Goal: Contribute content

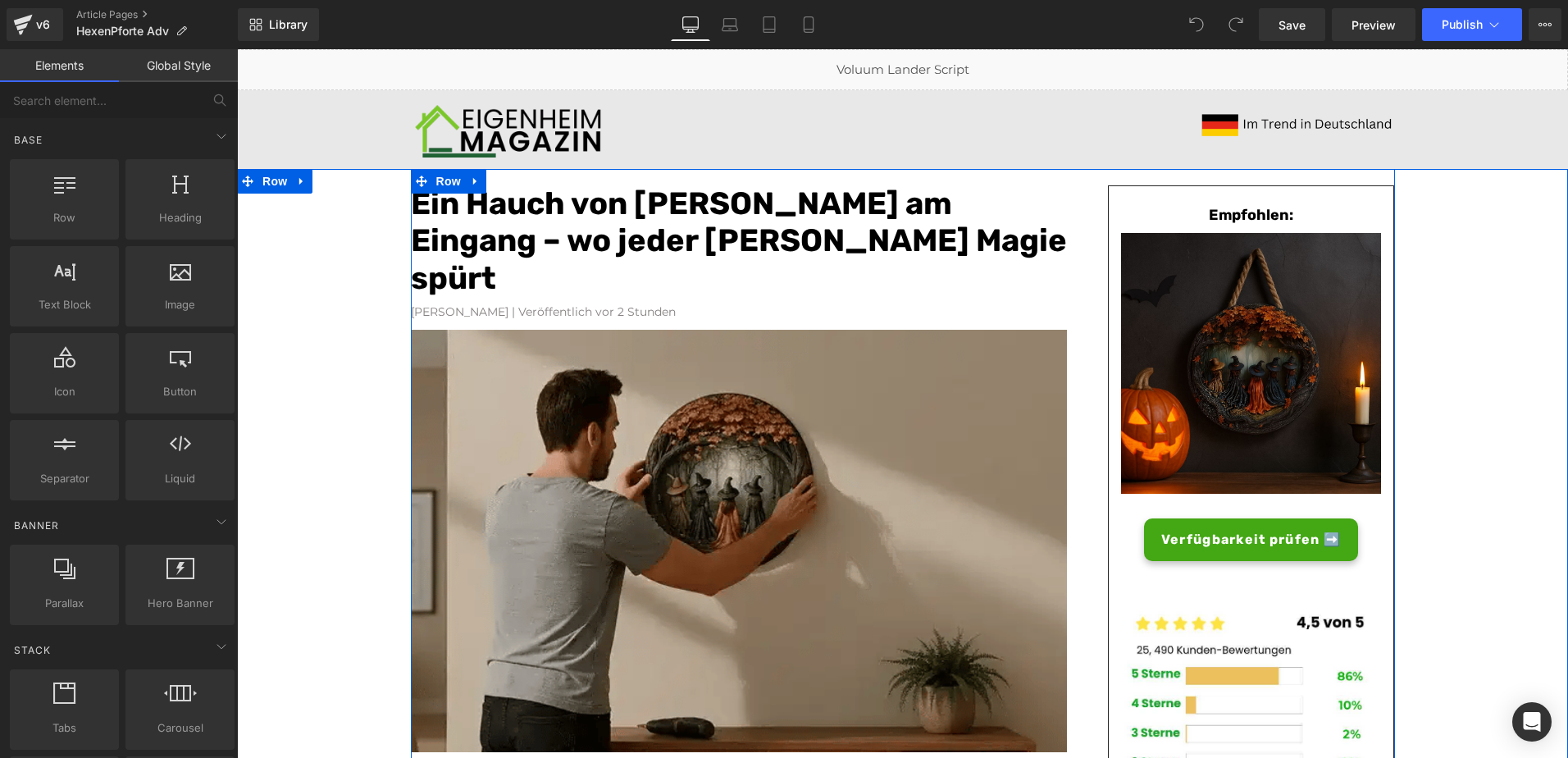
click at [615, 471] on img at bounding box center [739, 543] width 656 height 426
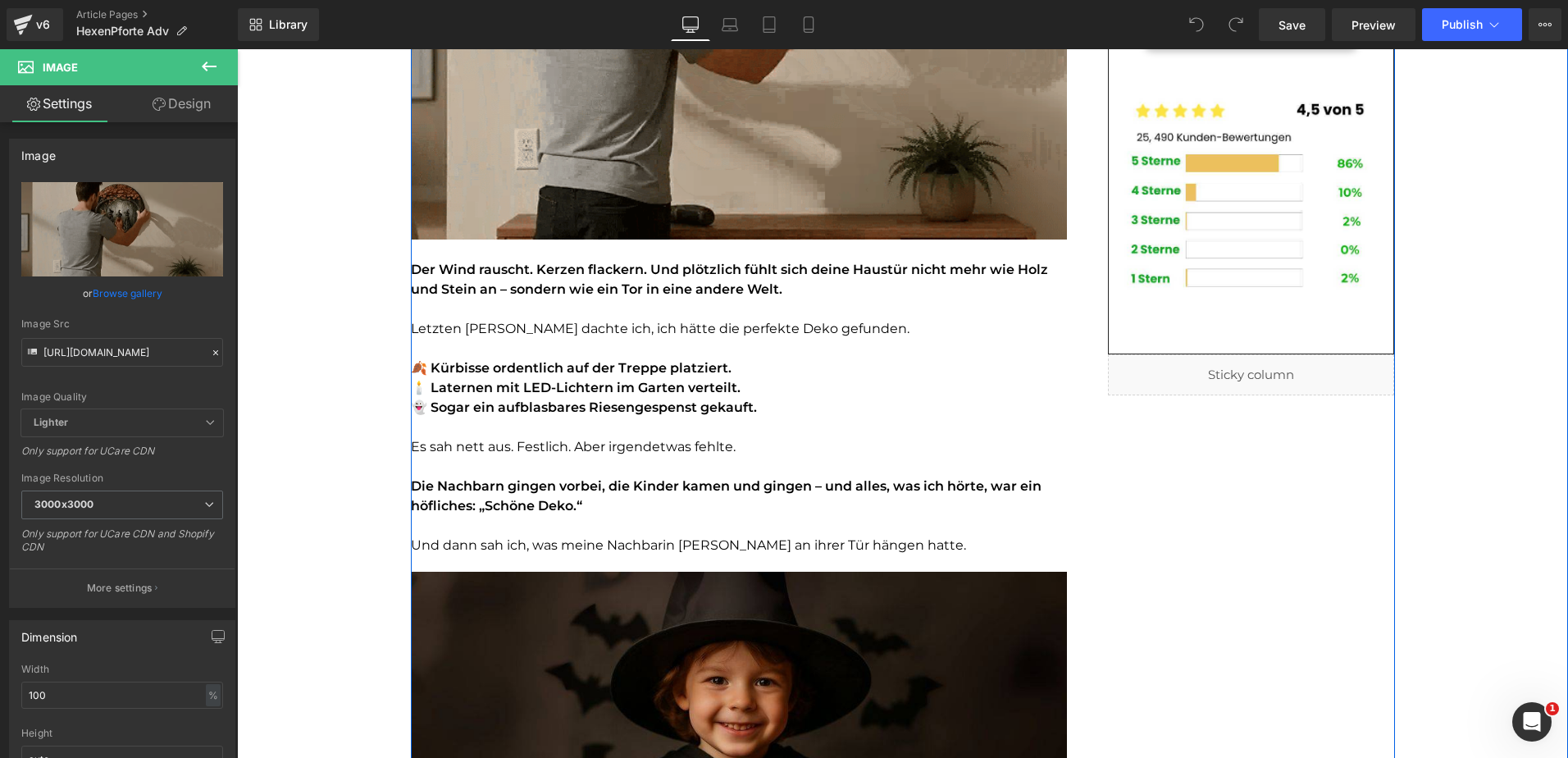
scroll to position [492, 0]
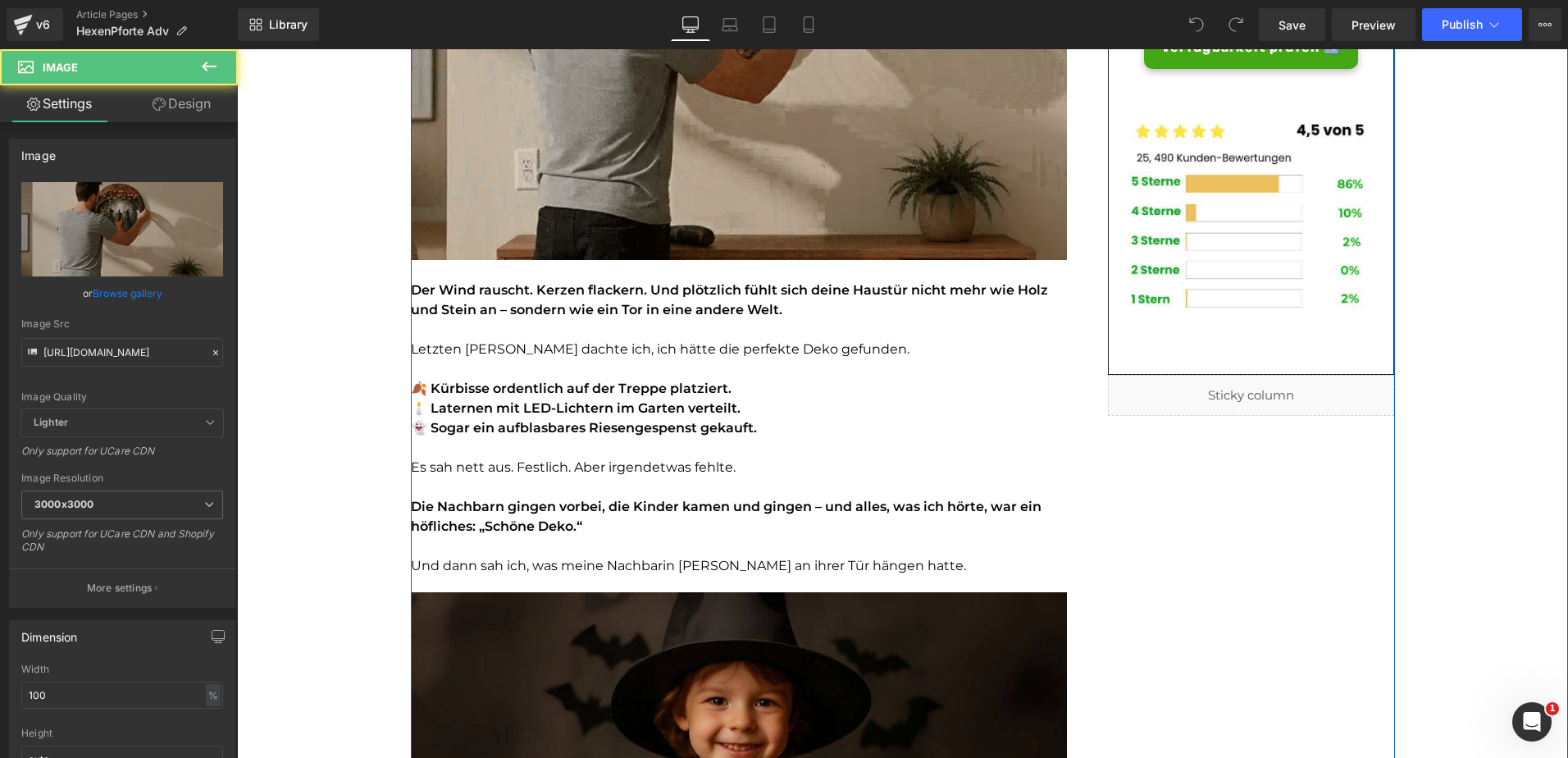
click at [587, 151] on img at bounding box center [739, 50] width 656 height 426
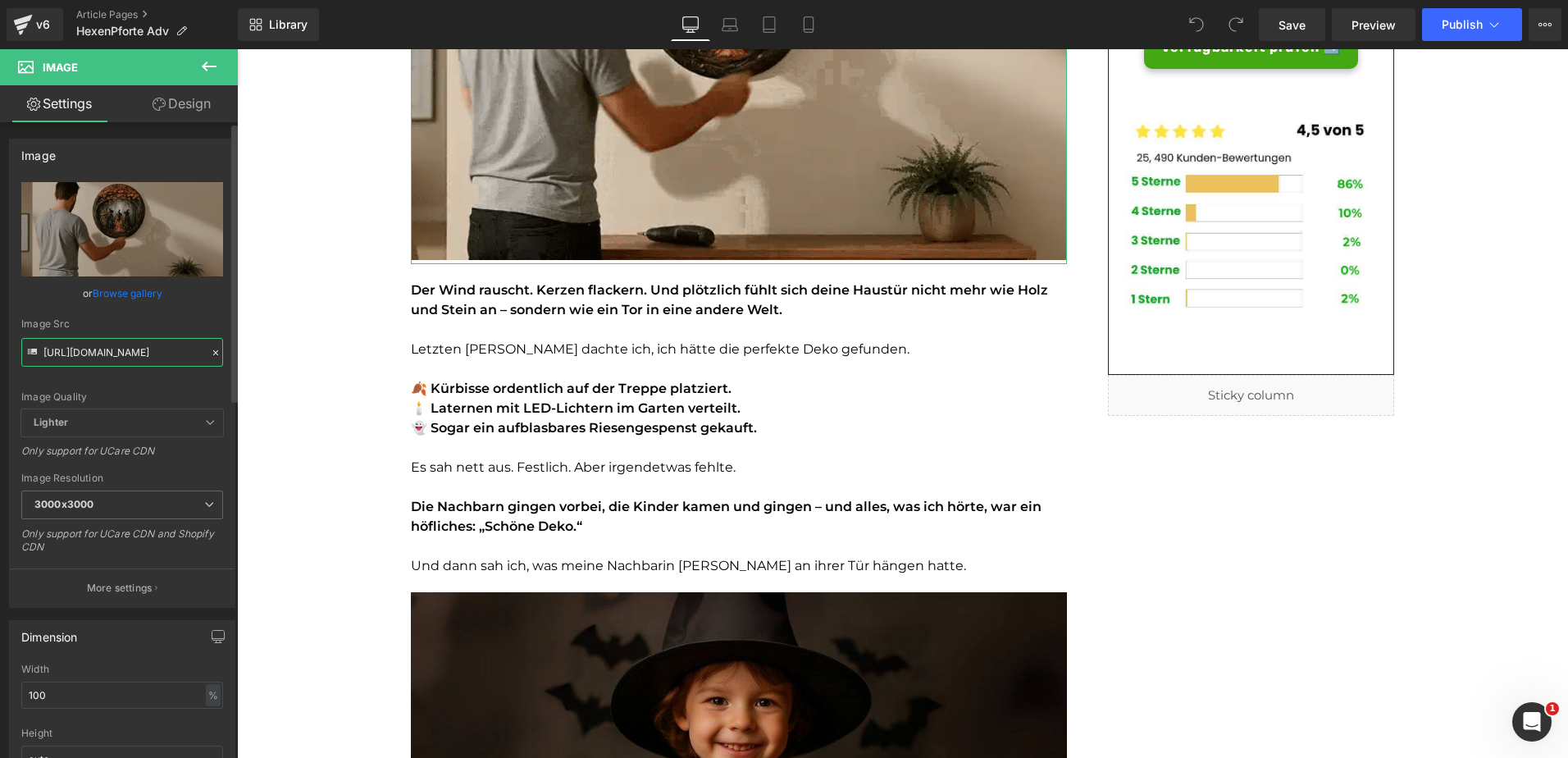
click at [91, 346] on input "[URL][DOMAIN_NAME]" at bounding box center [122, 352] width 201 height 29
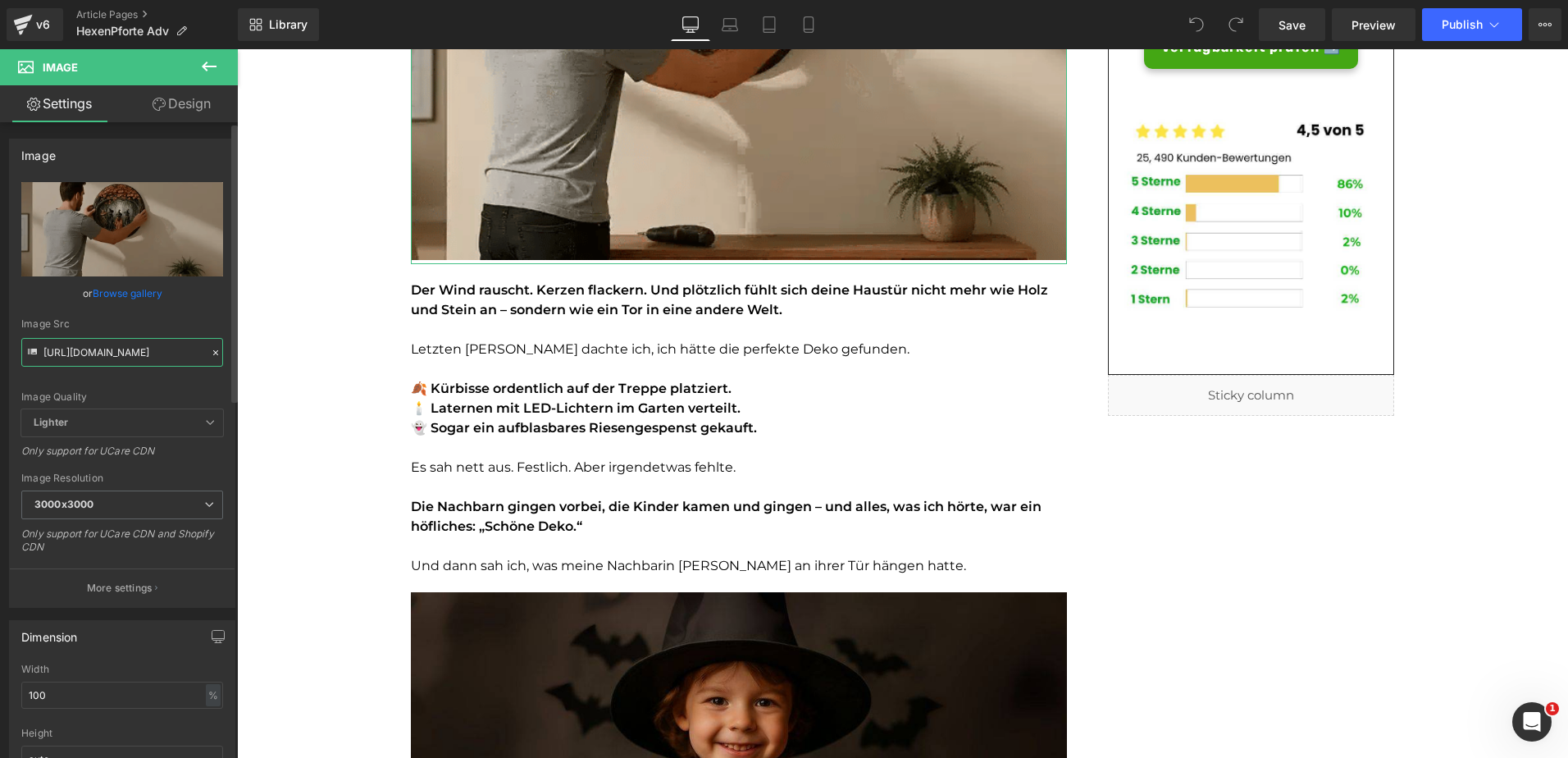
click at [91, 346] on input "[URL][DOMAIN_NAME]" at bounding box center [122, 352] width 201 height 29
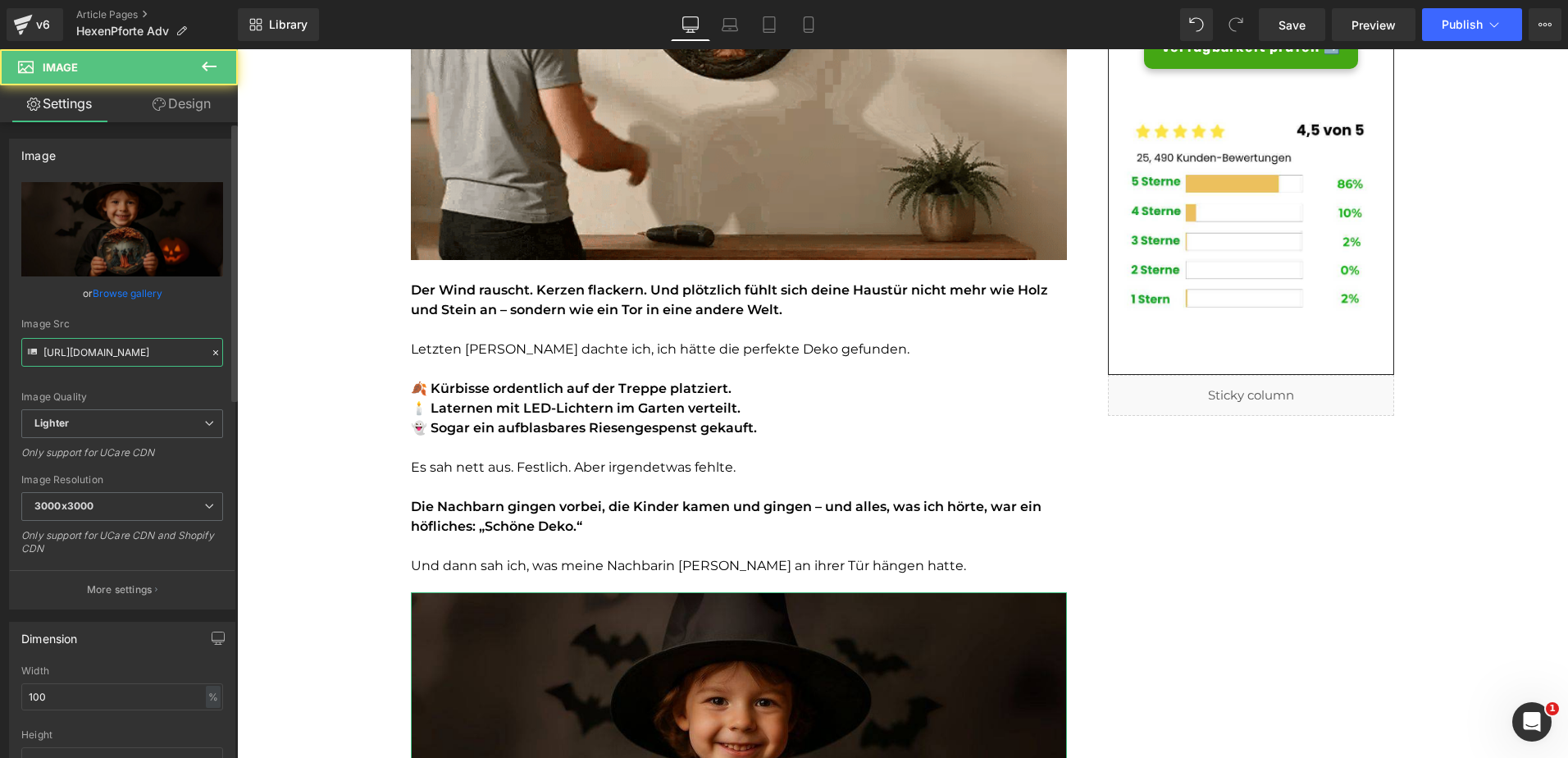
click at [126, 351] on input "[URL][DOMAIN_NAME]" at bounding box center [122, 352] width 201 height 29
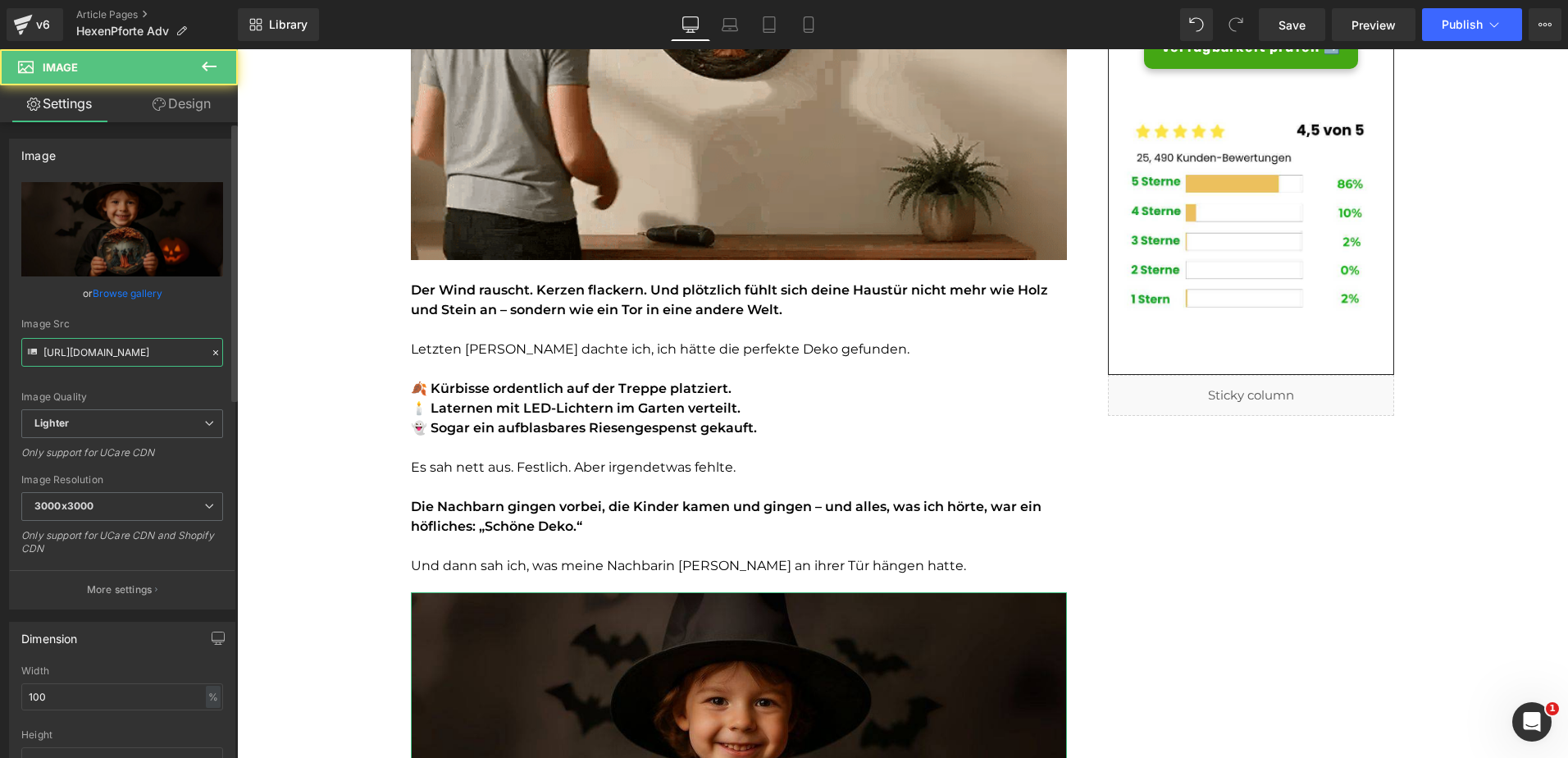
click at [126, 351] on input "[URL][DOMAIN_NAME]" at bounding box center [122, 352] width 201 height 29
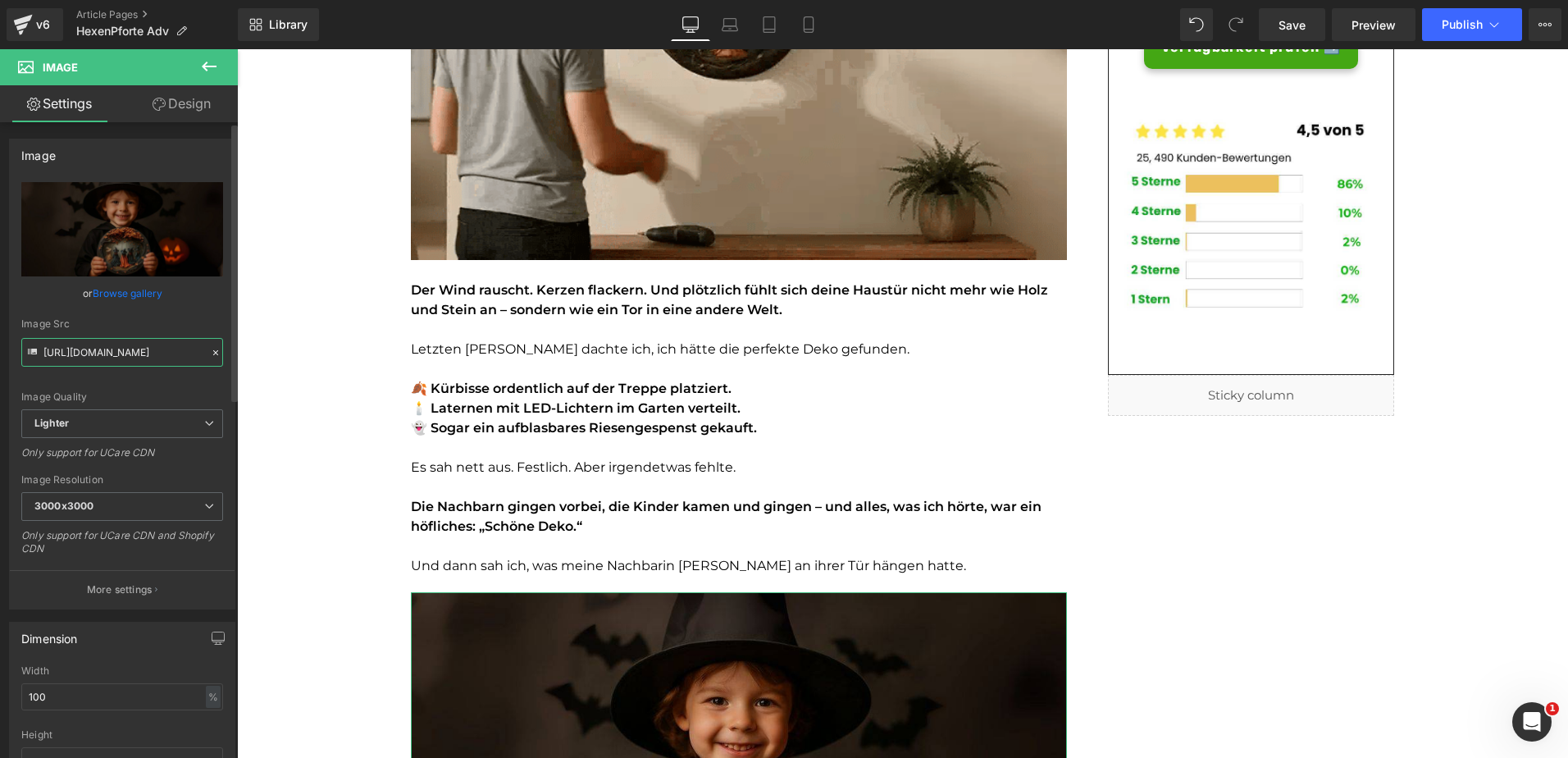
click at [126, 351] on input "[URL][DOMAIN_NAME]" at bounding box center [122, 352] width 201 height 29
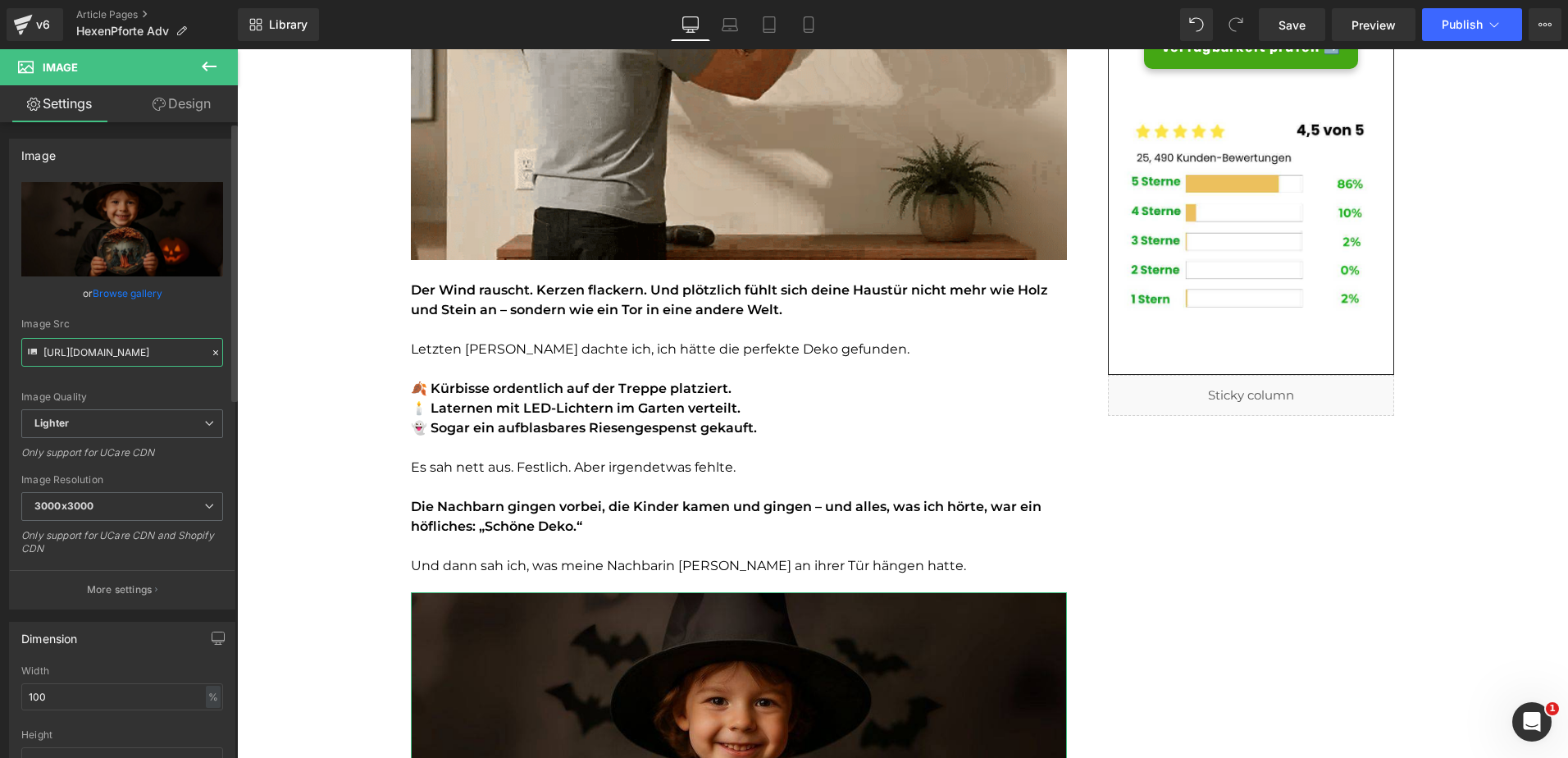
paste input "[DOMAIN_NAME][URL]"
type input "[URL][DOMAIN_NAME]"
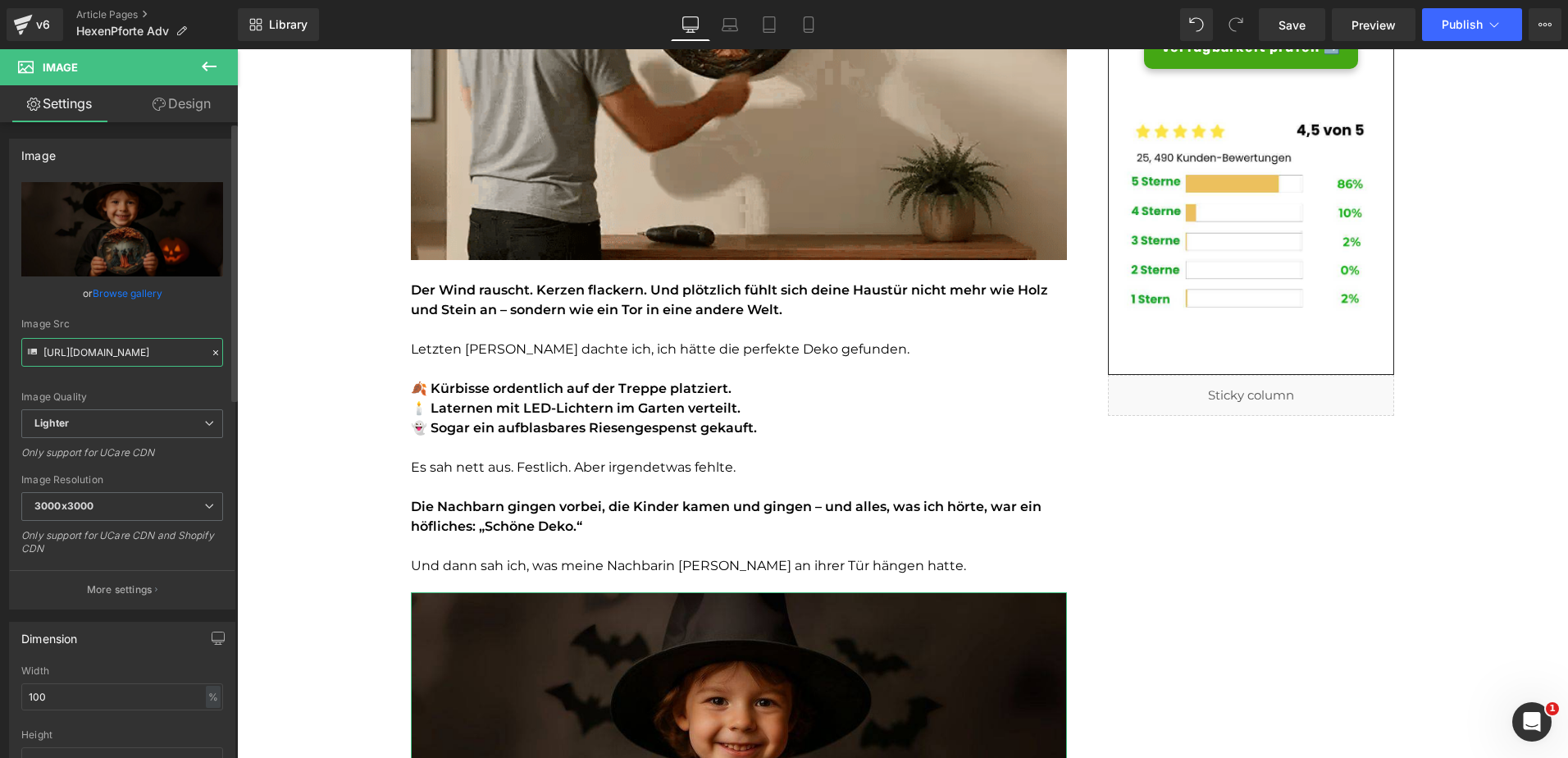
scroll to position [0, 505]
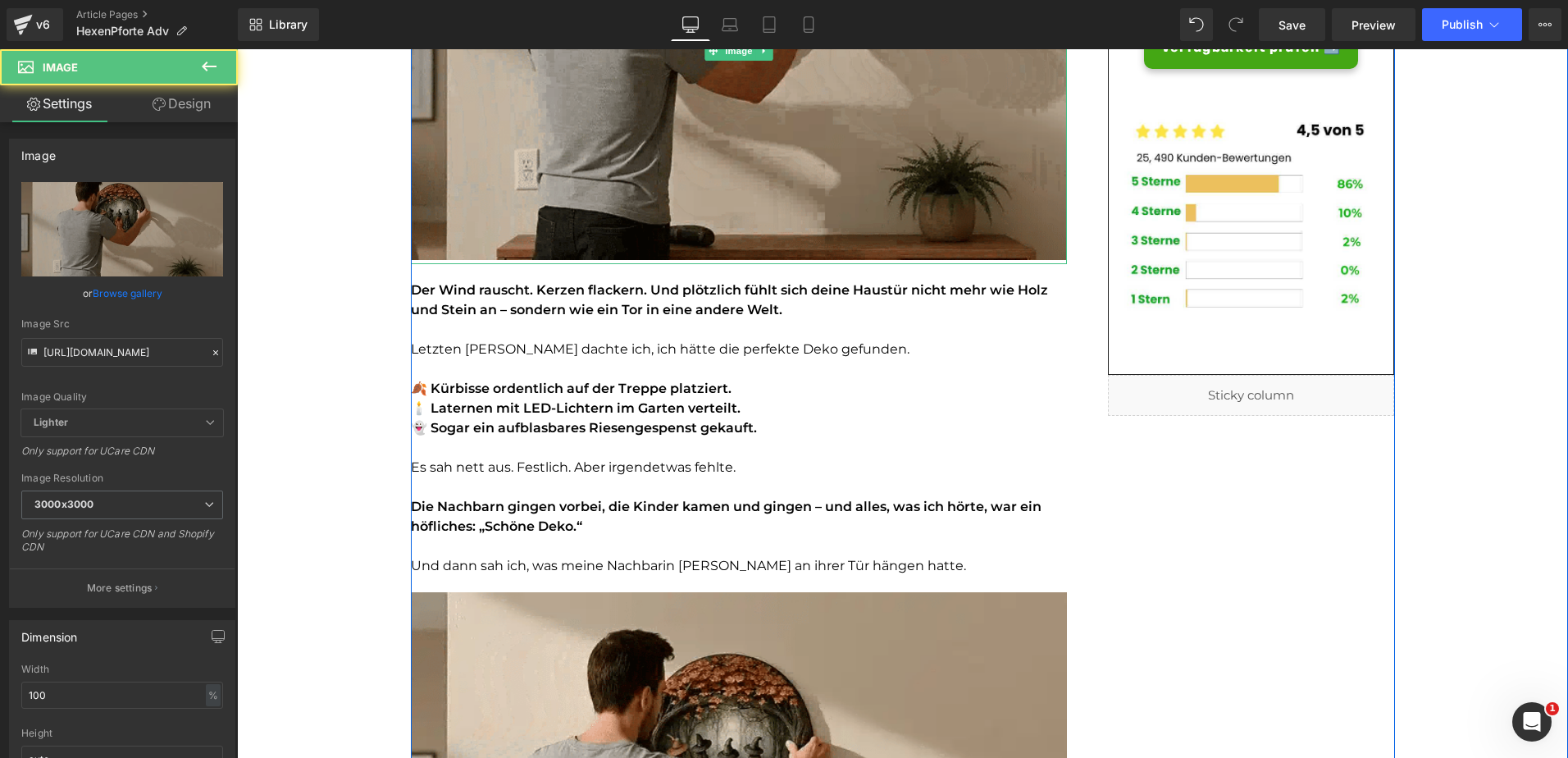
click at [506, 166] on img at bounding box center [739, 50] width 656 height 426
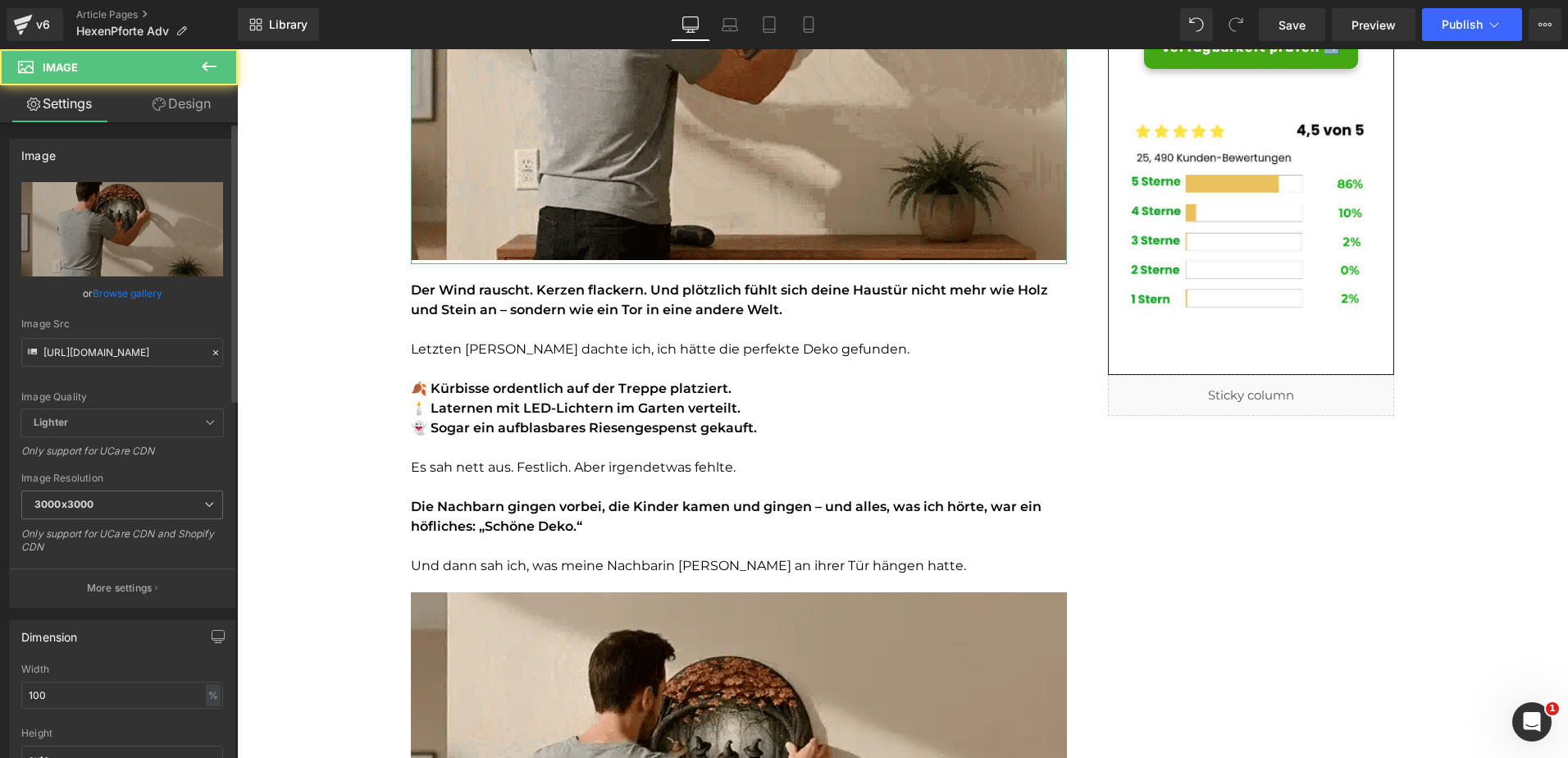
click at [144, 297] on link "Browse gallery" at bounding box center [127, 293] width 69 height 29
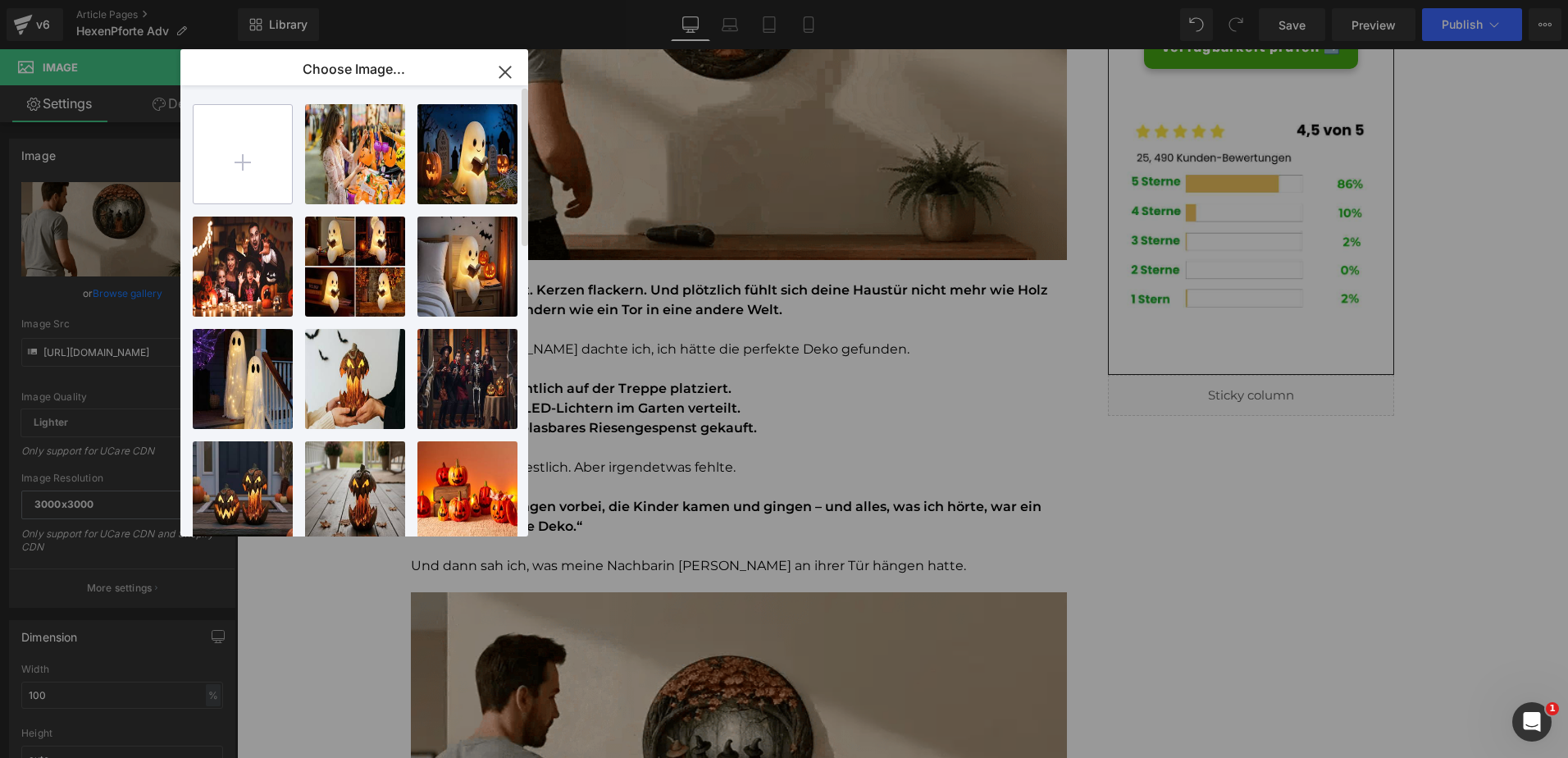
click at [240, 178] on input "file" at bounding box center [242, 154] width 98 height 98
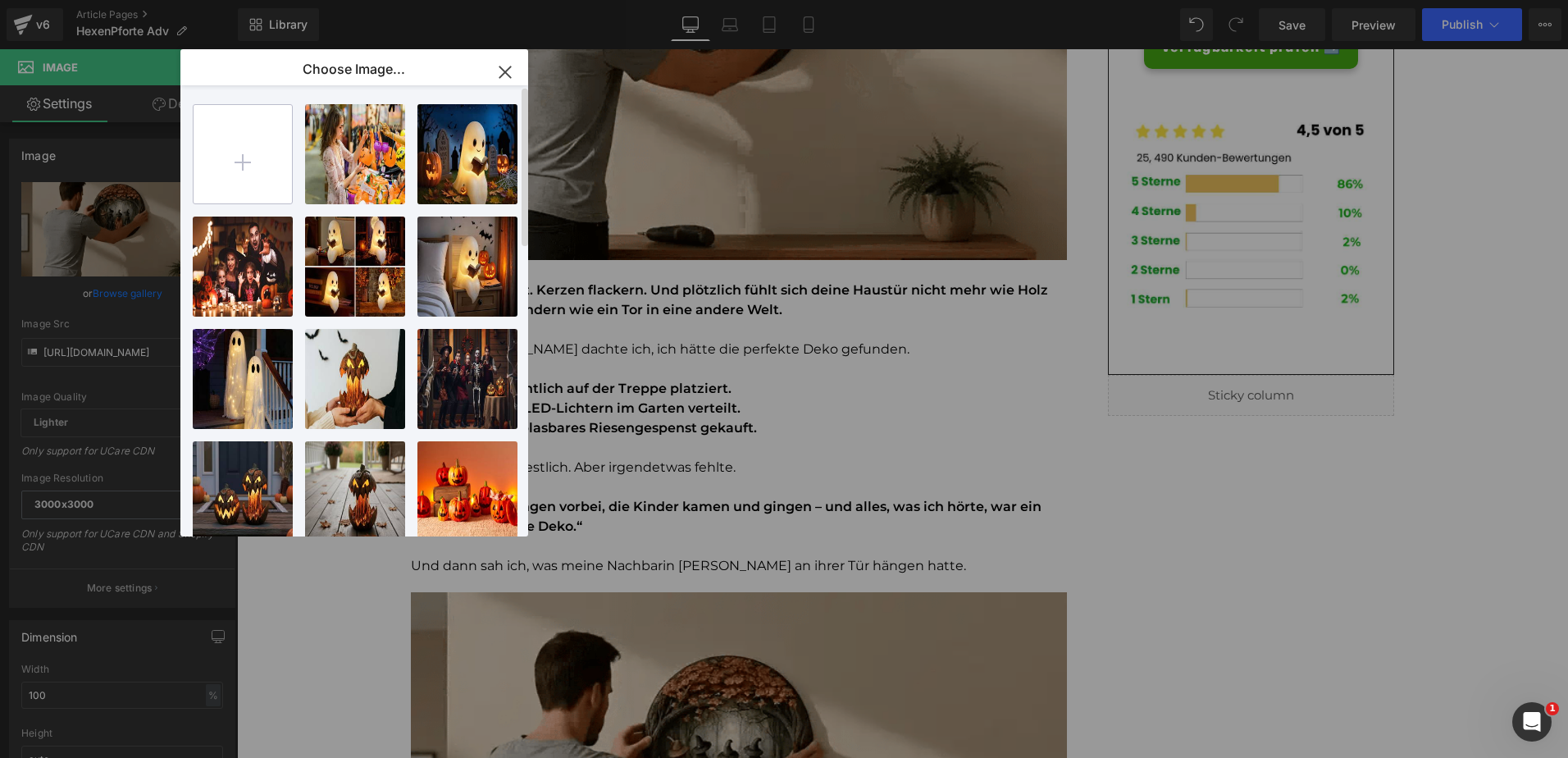
type input "C:\fakepath\1755676055_1.webp"
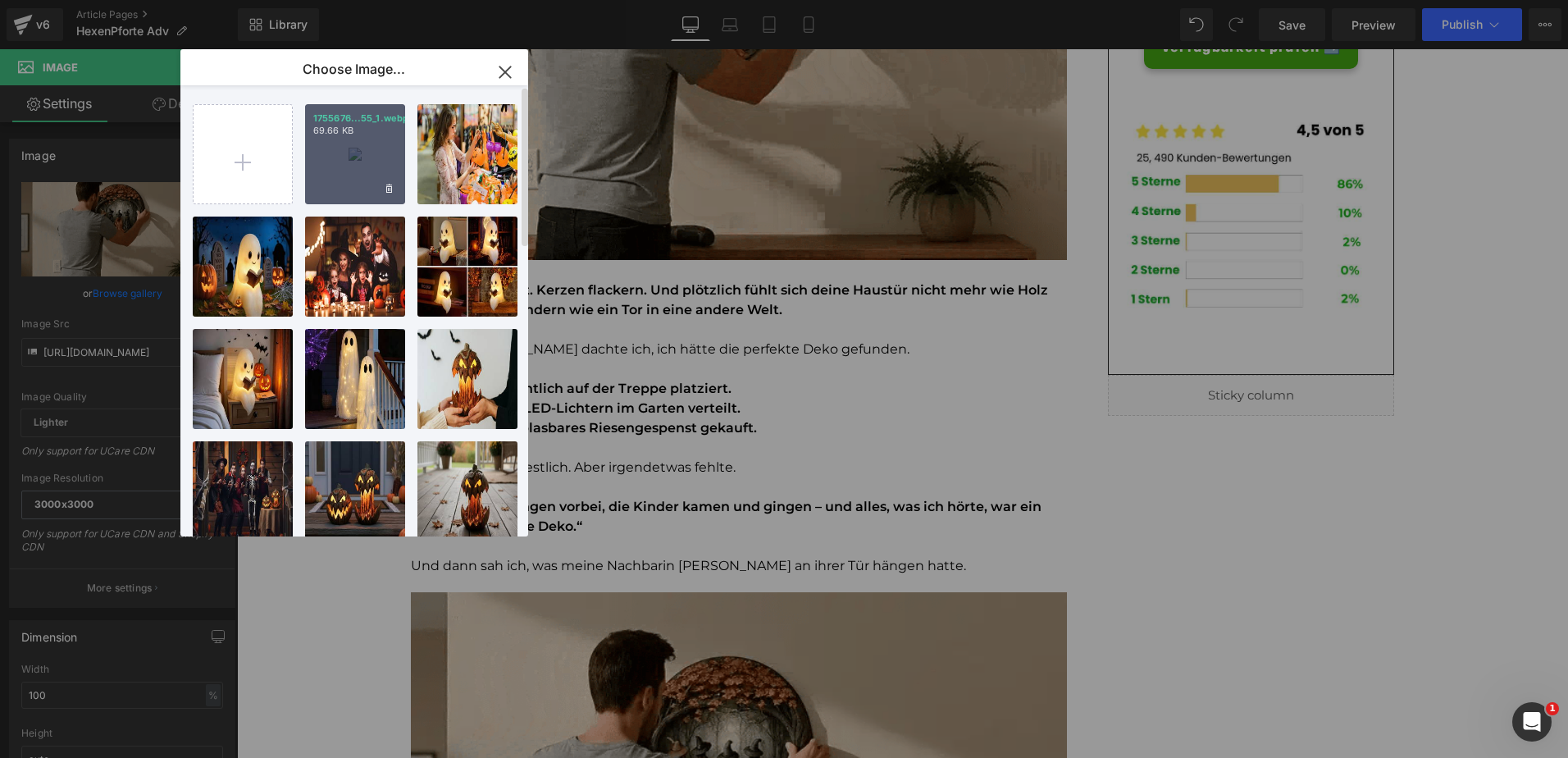
click at [351, 164] on div "1755676...55_1.webp 69.66 KB" at bounding box center [355, 154] width 100 height 100
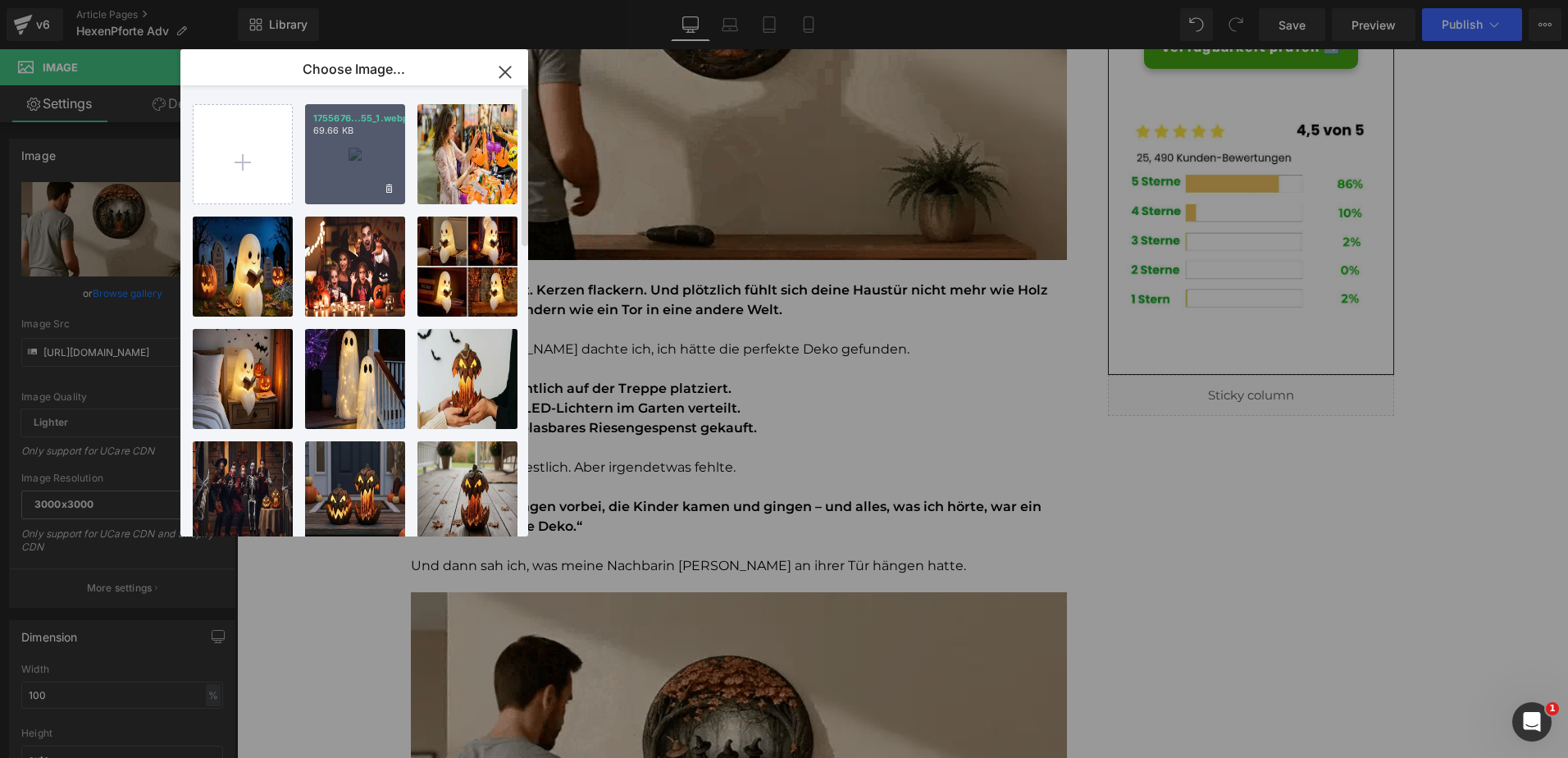
type input "[URL][DOMAIN_NAME]"
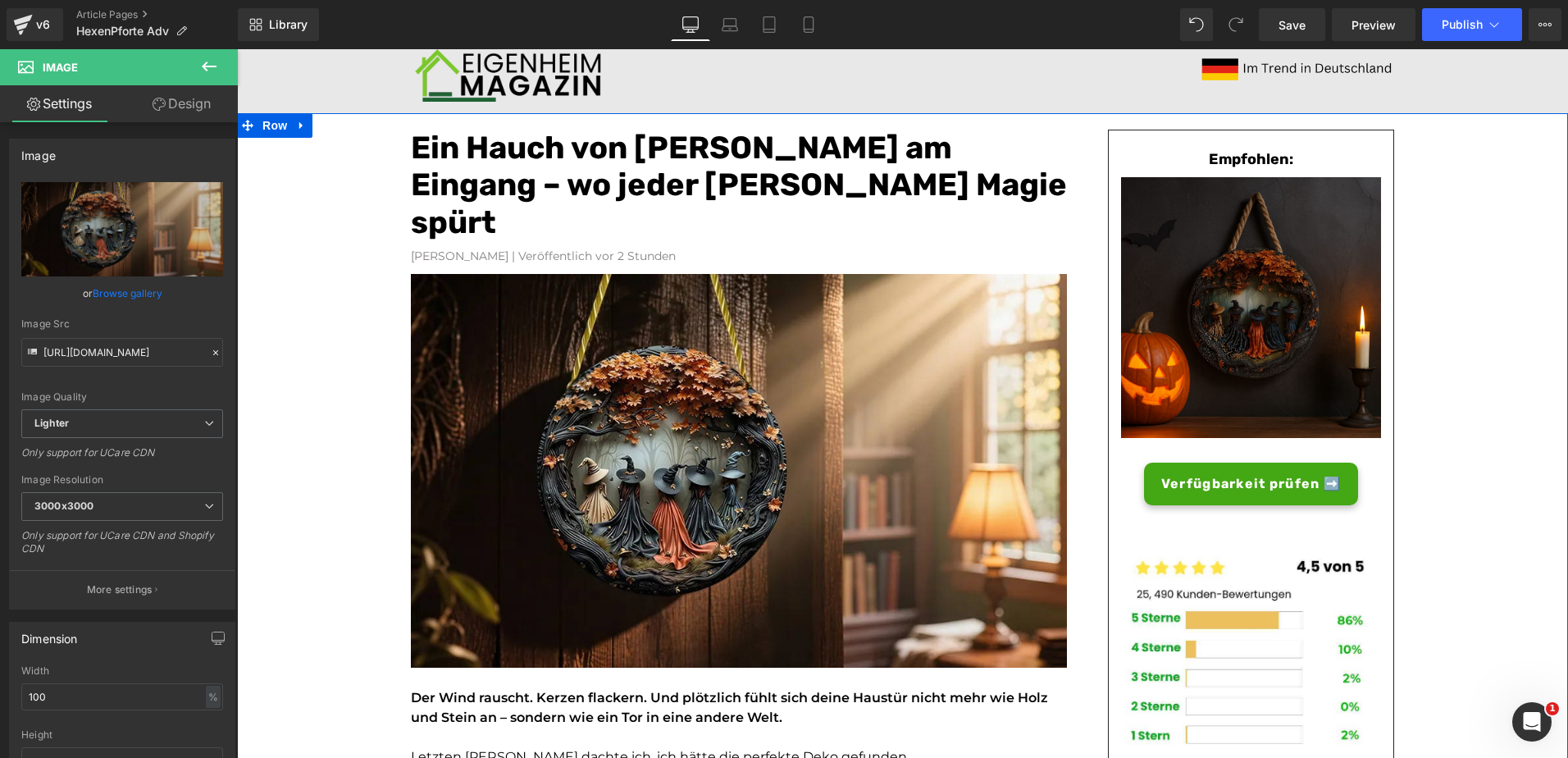
scroll to position [55, 0]
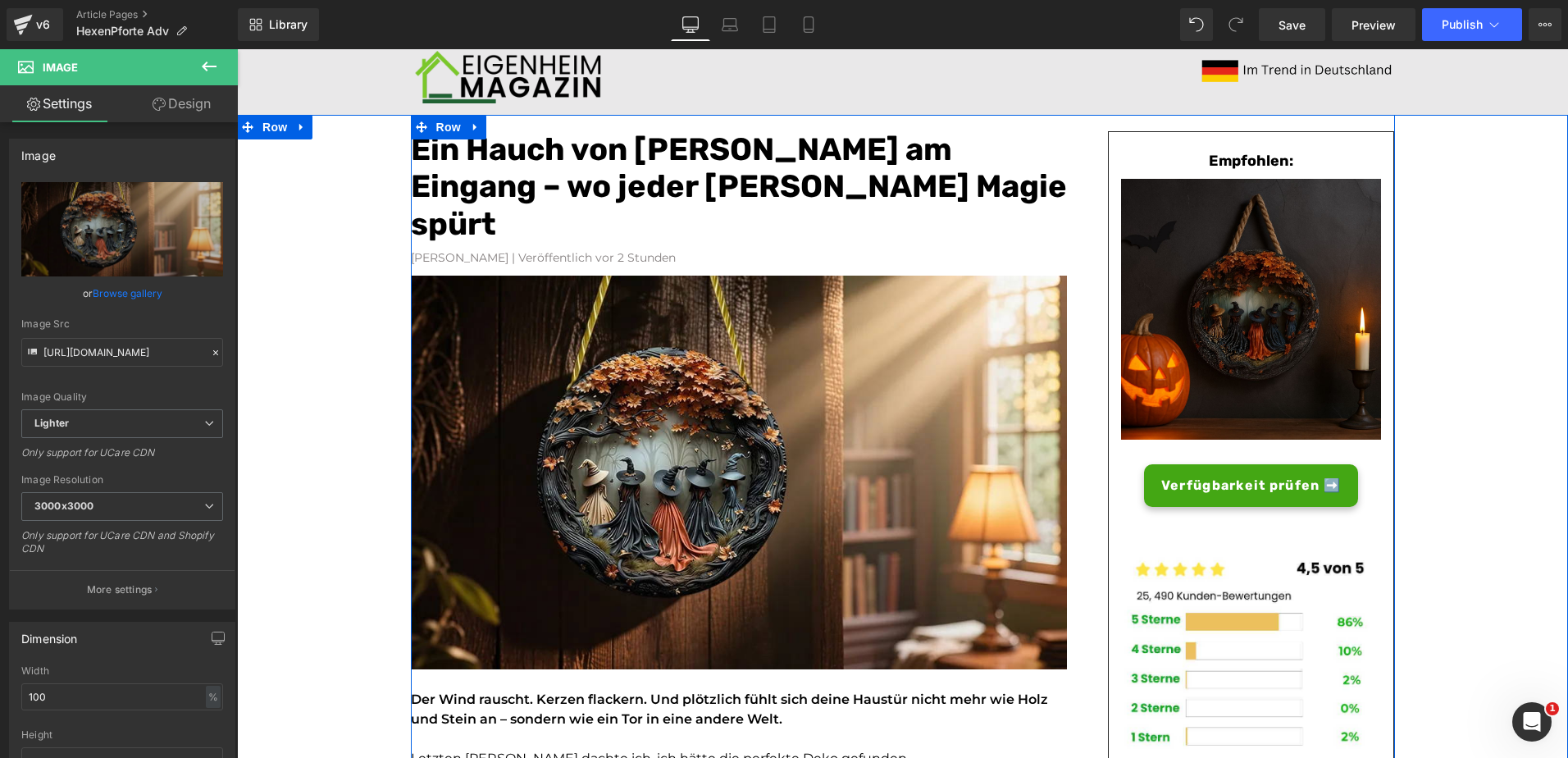
click at [578, 188] on font "Ein Hauch von [PERSON_NAME] am Eingang – wo jeder [PERSON_NAME] Magie spürt" at bounding box center [739, 187] width 656 height 113
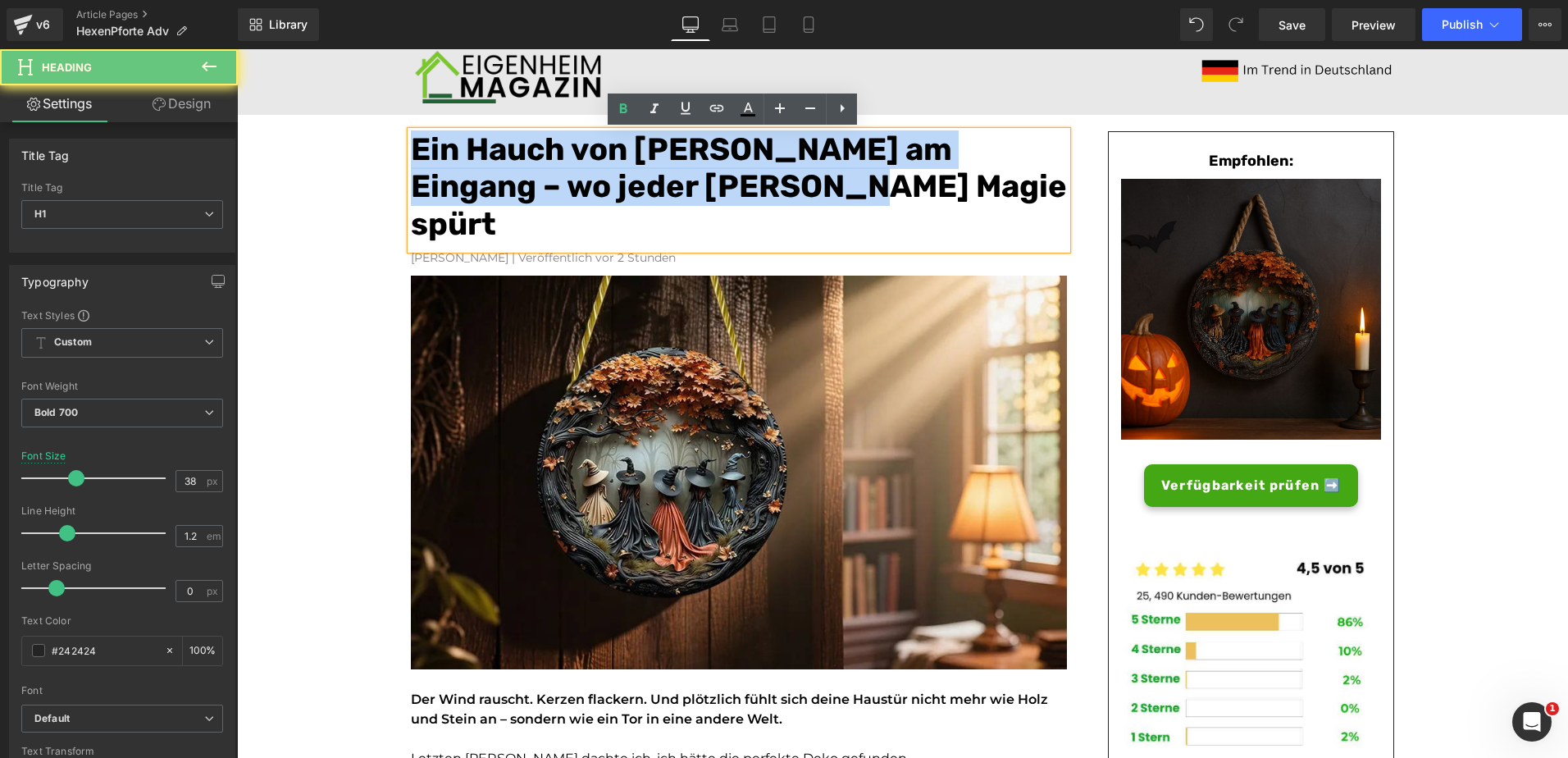
click at [578, 188] on font "Ein Hauch von [PERSON_NAME] am Eingang – wo jeder [PERSON_NAME] Magie spürt" at bounding box center [739, 187] width 656 height 113
paste div
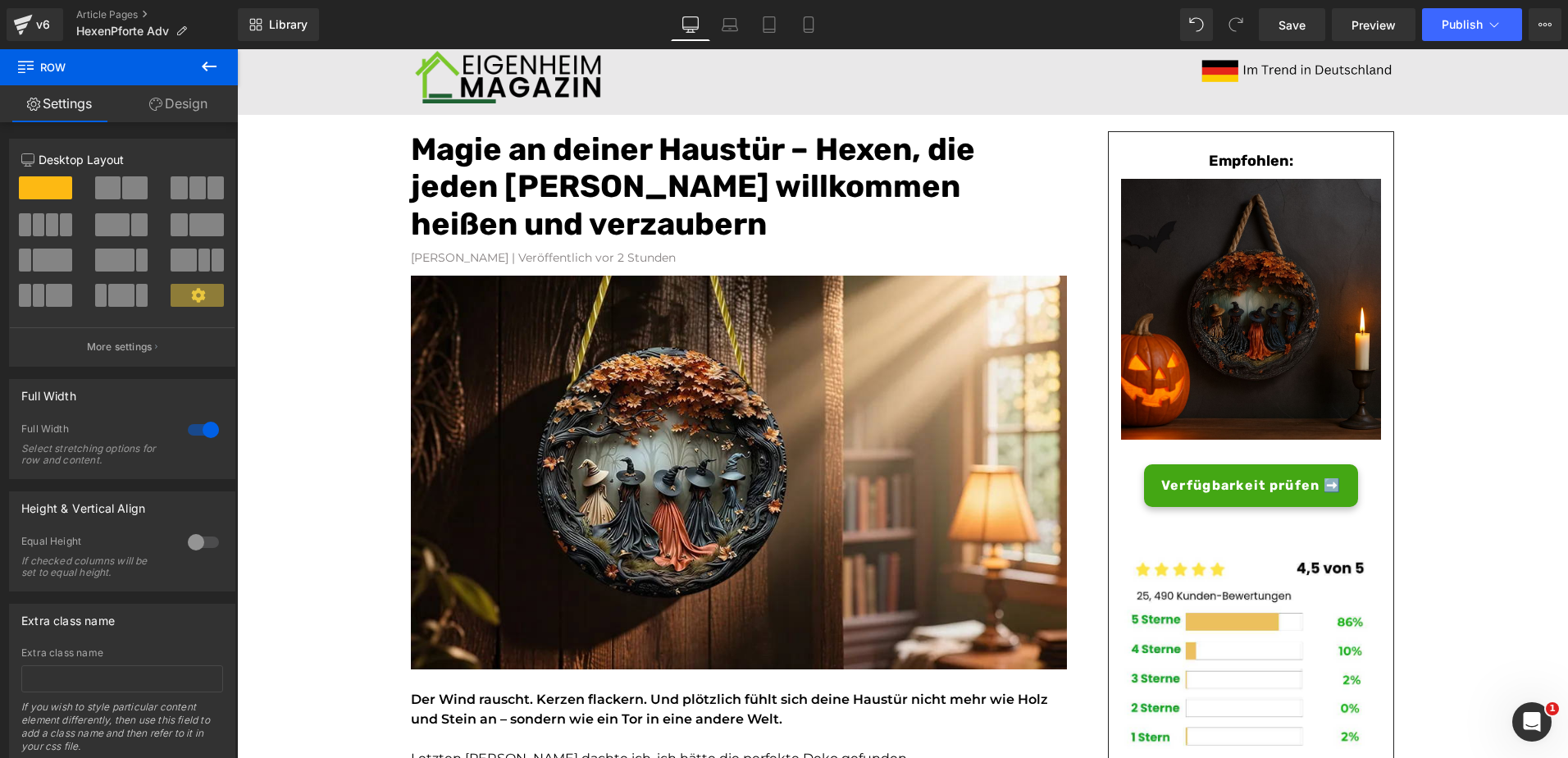
click at [217, 72] on icon at bounding box center [209, 66] width 19 height 19
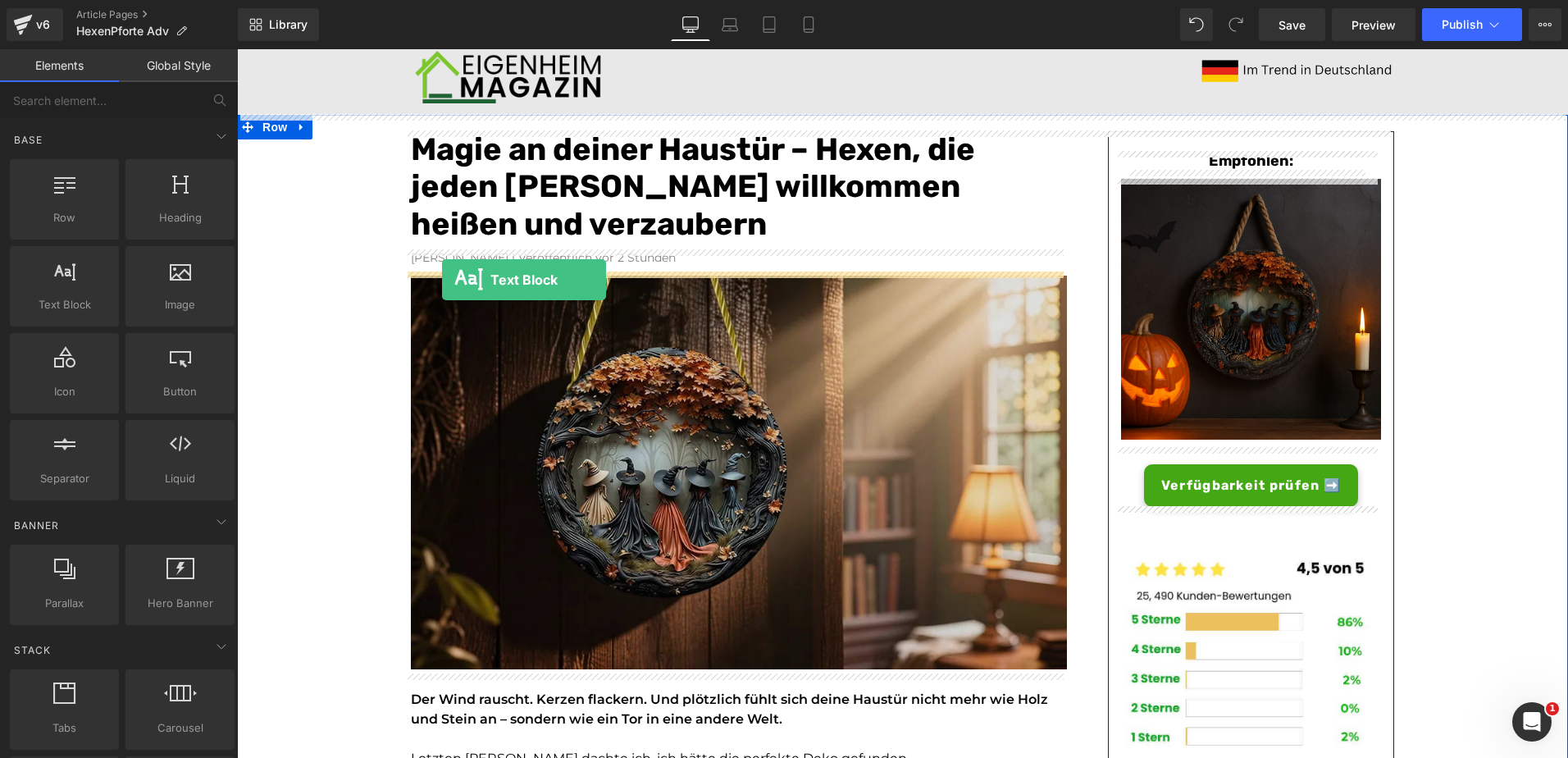
drag, startPoint x: 300, startPoint y: 338, endPoint x: 442, endPoint y: 280, distance: 153.4
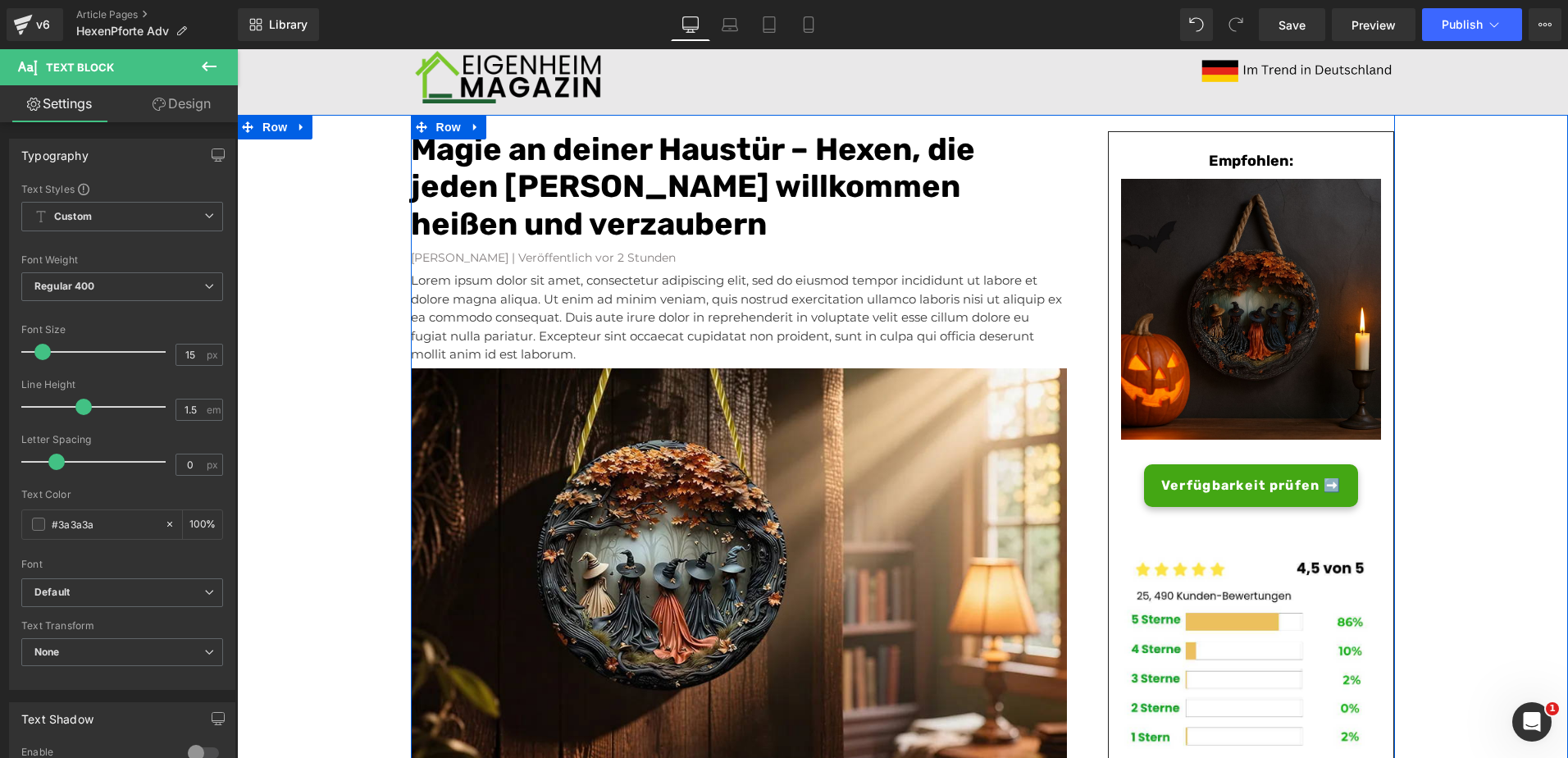
click at [534, 326] on p "Lorem ipsum dolor sit amet, consectetur adipiscing elit, sed do eiusmod tempor …" at bounding box center [739, 318] width 656 height 92
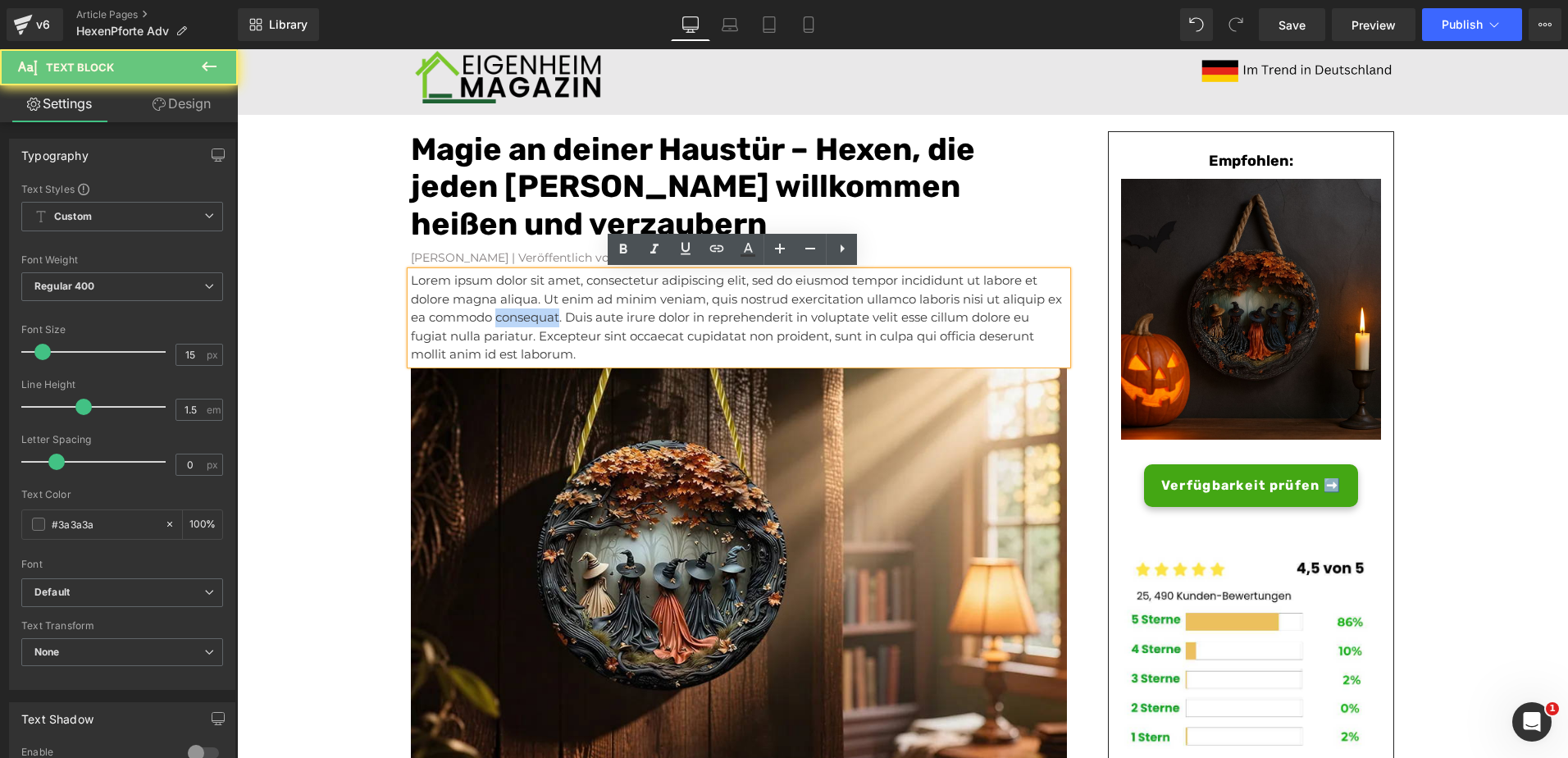
click at [534, 326] on p "Lorem ipsum dolor sit amet, consectetur adipiscing elit, sed do eiusmod tempor …" at bounding box center [739, 318] width 656 height 92
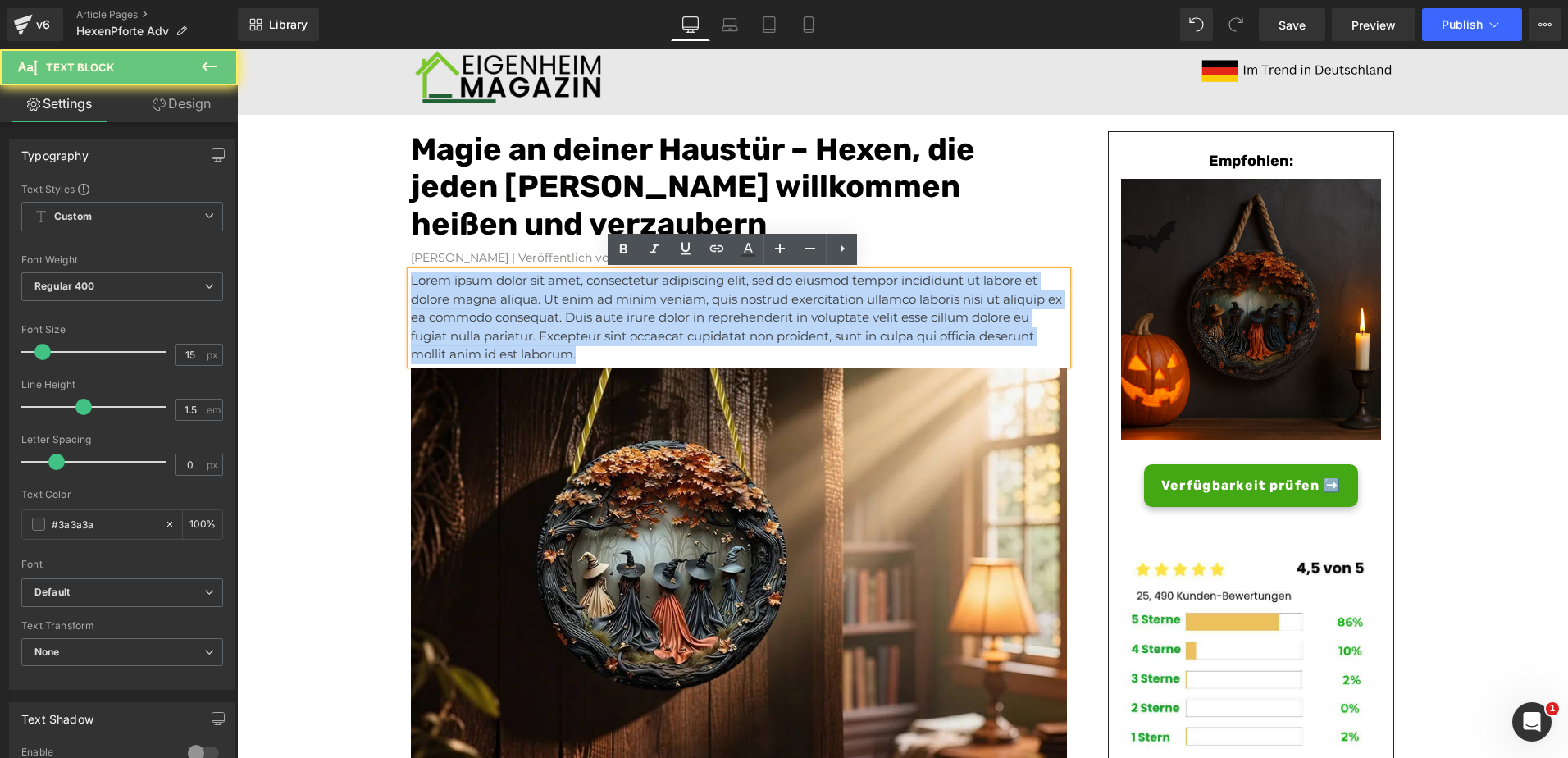
click at [534, 326] on p "Lorem ipsum dolor sit amet, consectetur adipiscing elit, sed do eiusmod tempor …" at bounding box center [739, 318] width 656 height 92
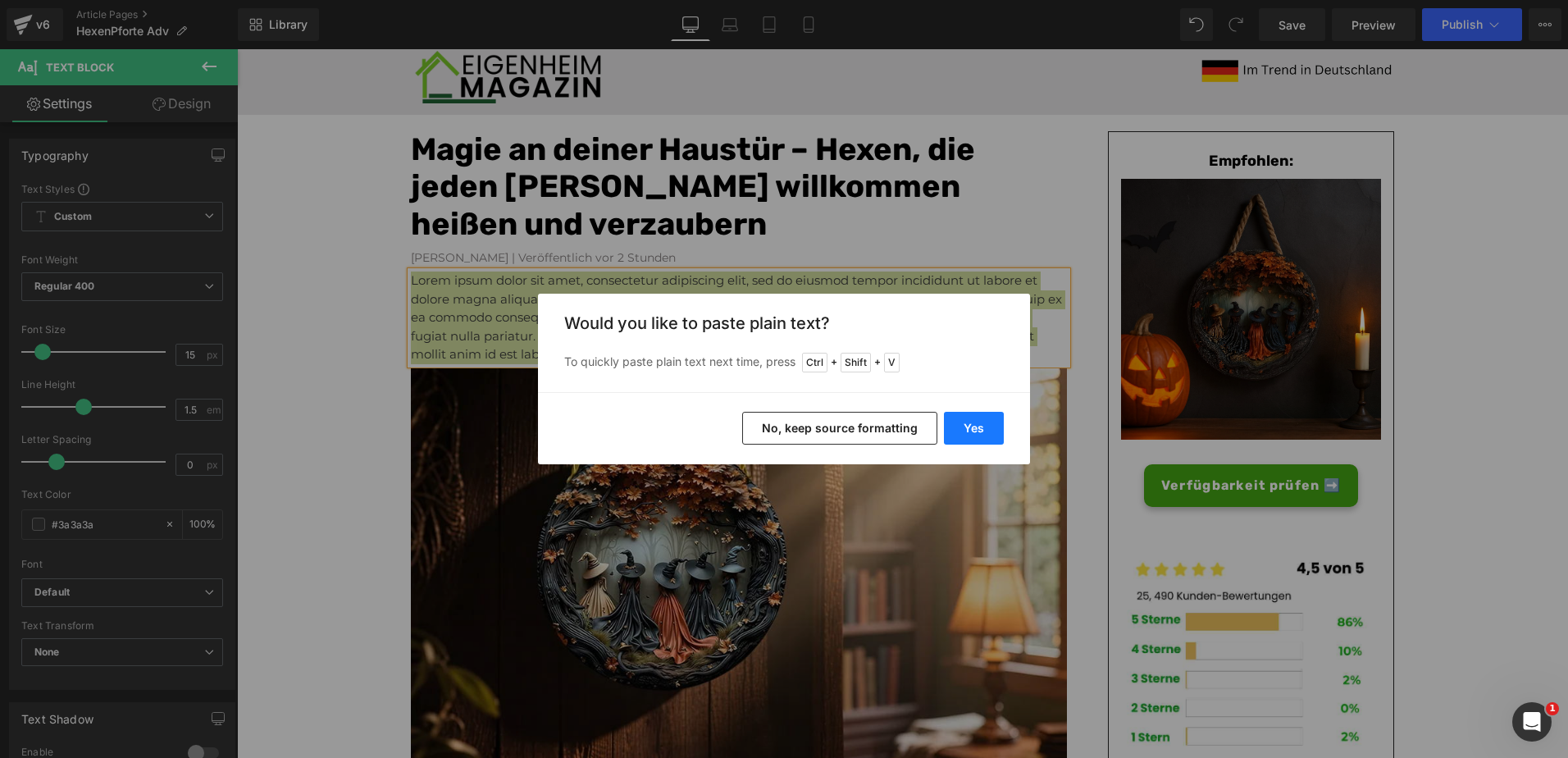
click at [986, 426] on button "Yes" at bounding box center [973, 427] width 60 height 32
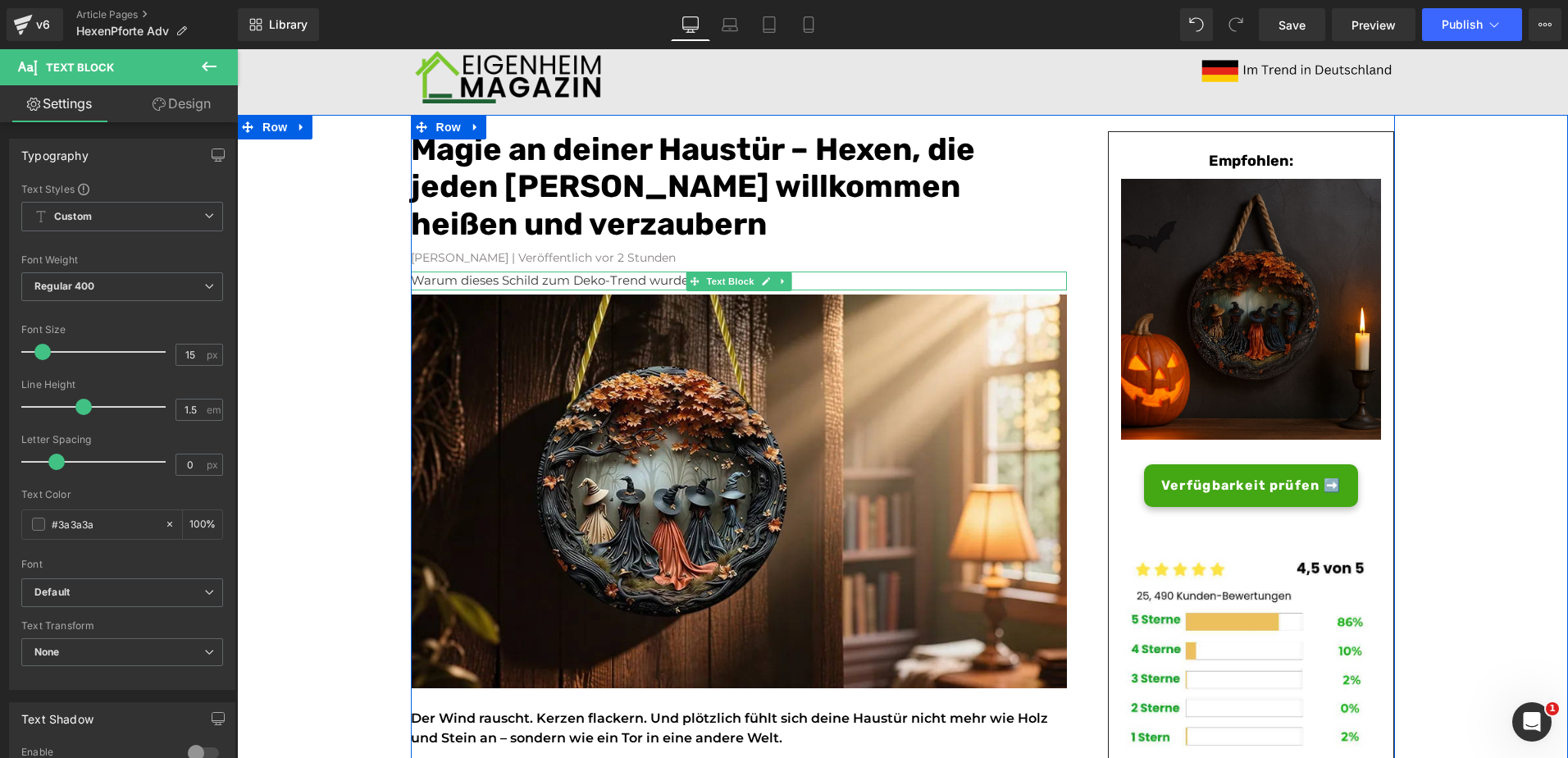
click at [646, 280] on p "Warum dieses Schild zum Deko-Trend wurde" at bounding box center [739, 281] width 656 height 18
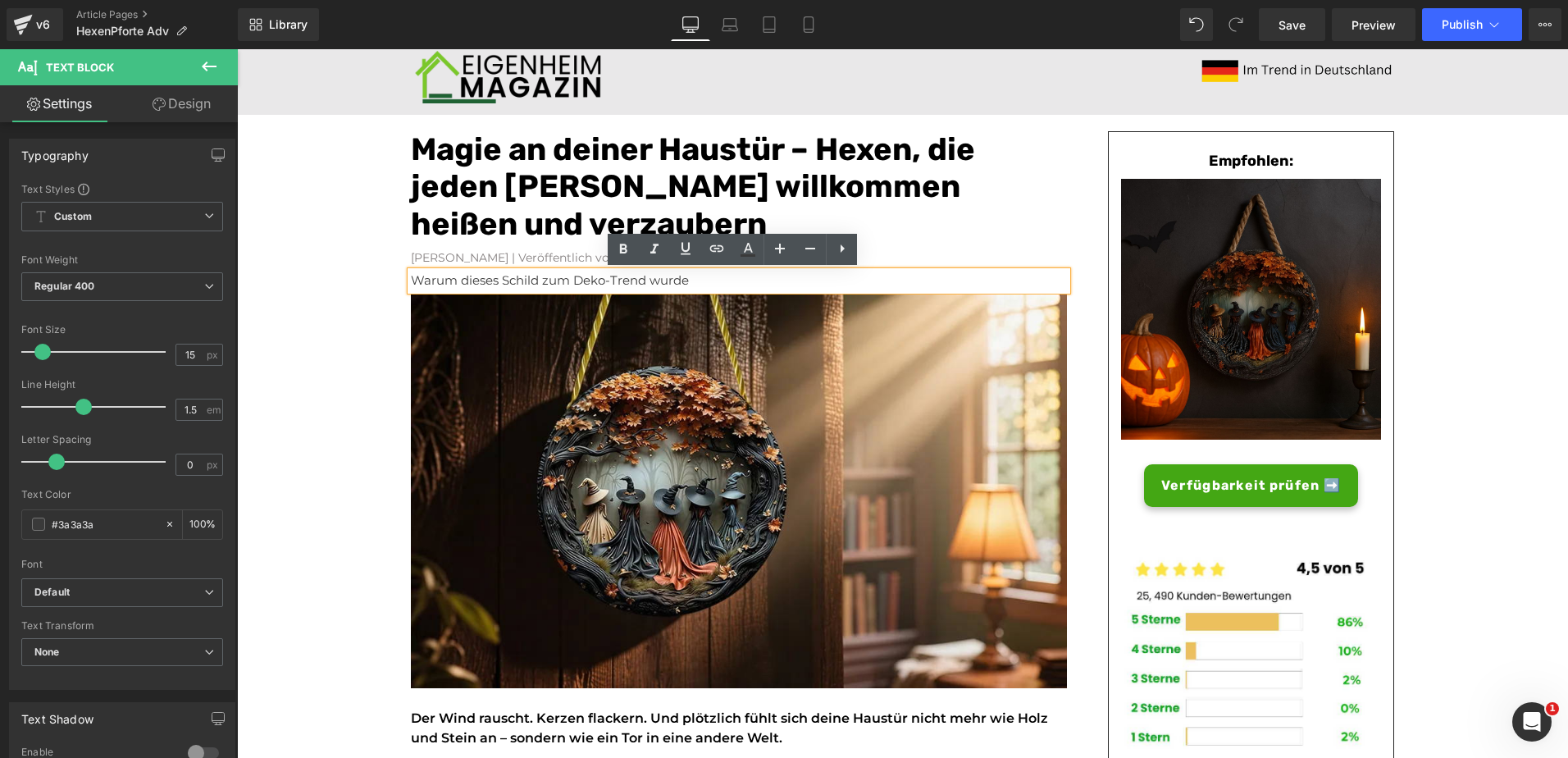
click at [670, 287] on p "Warum dieses Schild zum Deko-Trend wurde" at bounding box center [739, 281] width 656 height 18
click at [549, 280] on p "Warum dieses Schild zum Deko-Trend wurde" at bounding box center [739, 281] width 656 height 18
click at [659, 277] on p "Warum dieses Schild der Deko-Trend wurde" at bounding box center [739, 281] width 656 height 18
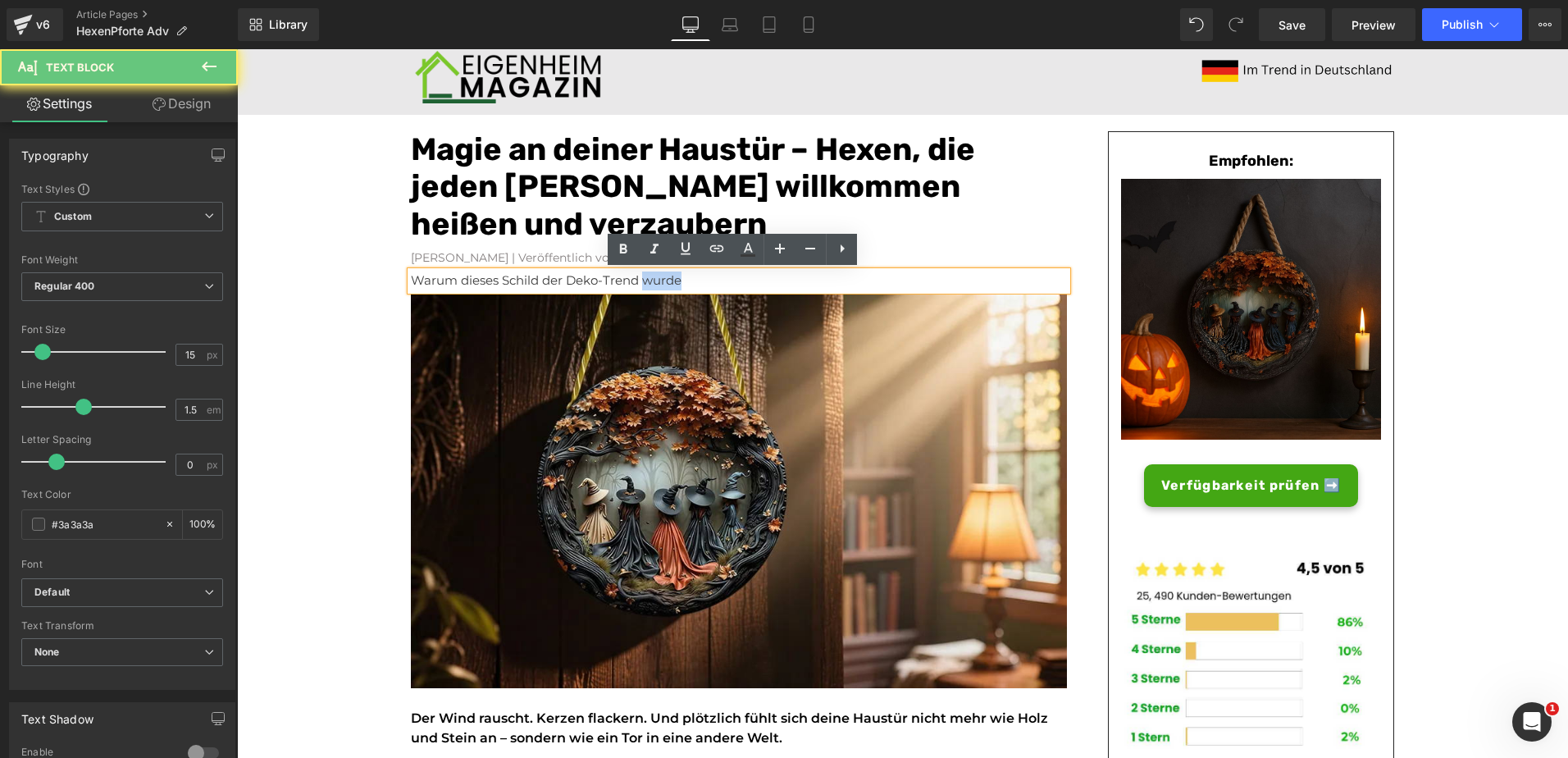
click at [659, 277] on p "Warum dieses Schild der Deko-Trend wurde" at bounding box center [739, 281] width 656 height 18
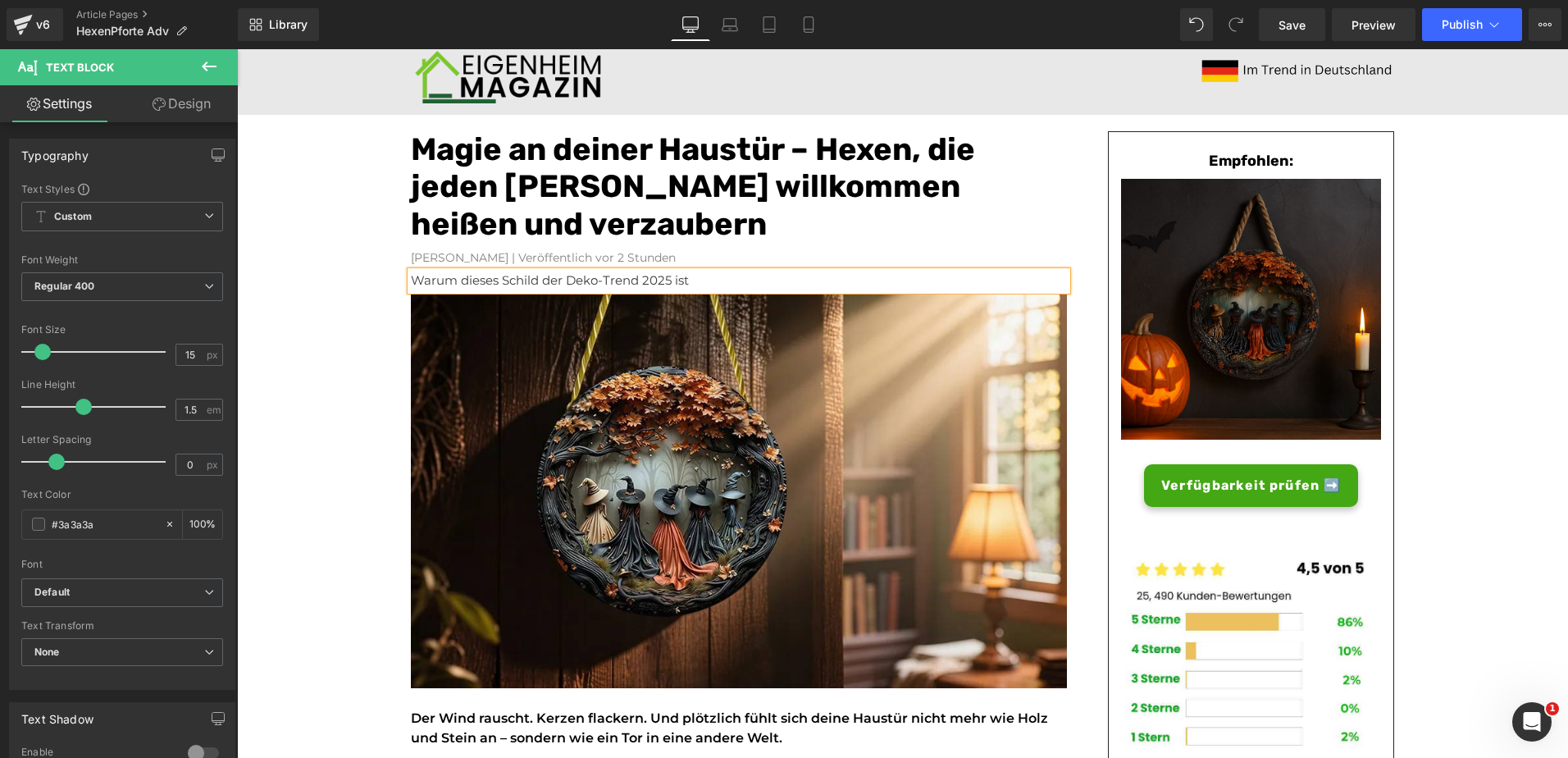
click at [659, 277] on p "Warum dieses Schild der Deko-Trend 2025 ist" at bounding box center [739, 281] width 656 height 18
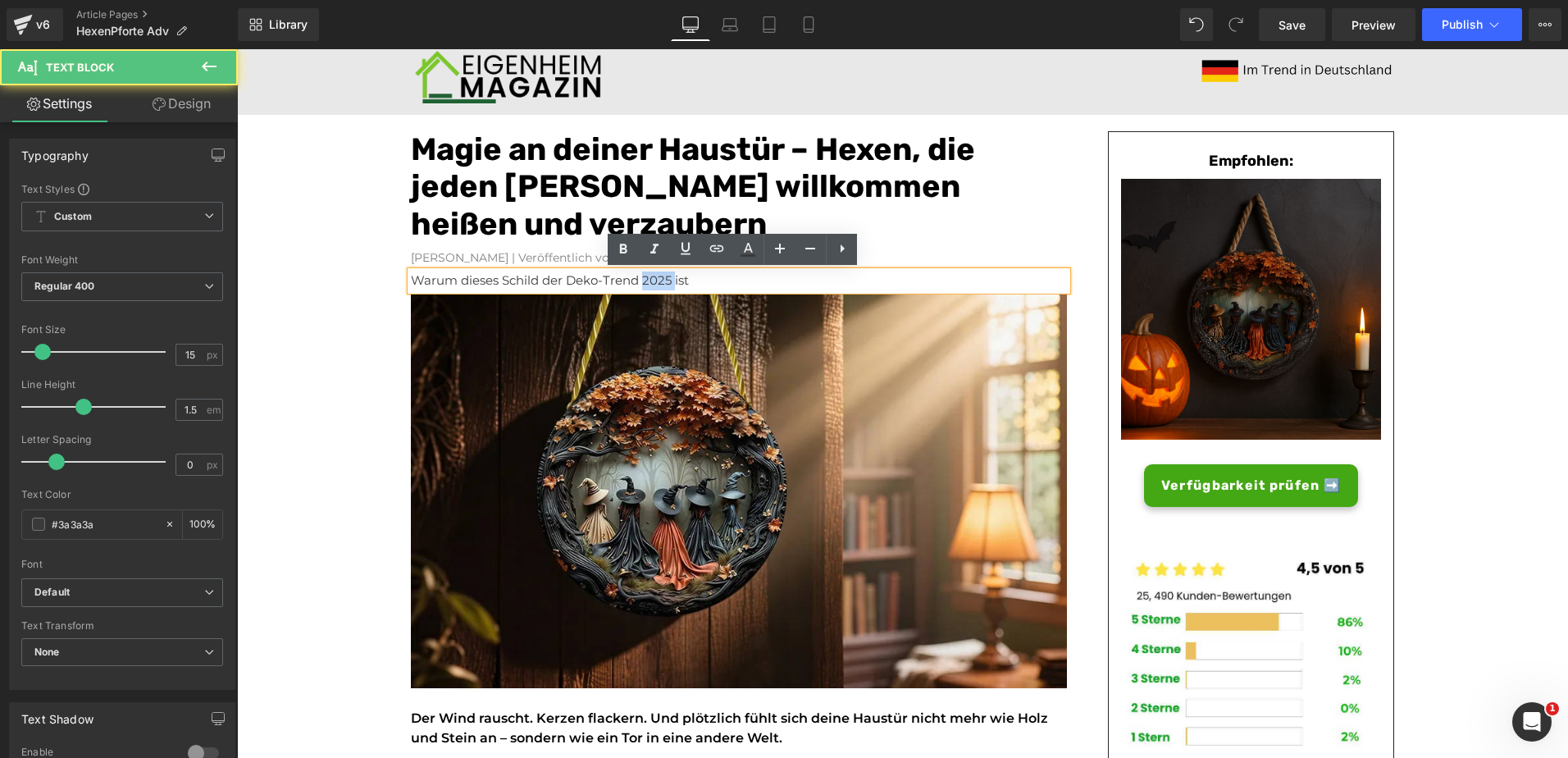
click at [659, 277] on p "Warum dieses Schild der Deko-Trend 2025 ist" at bounding box center [739, 281] width 656 height 18
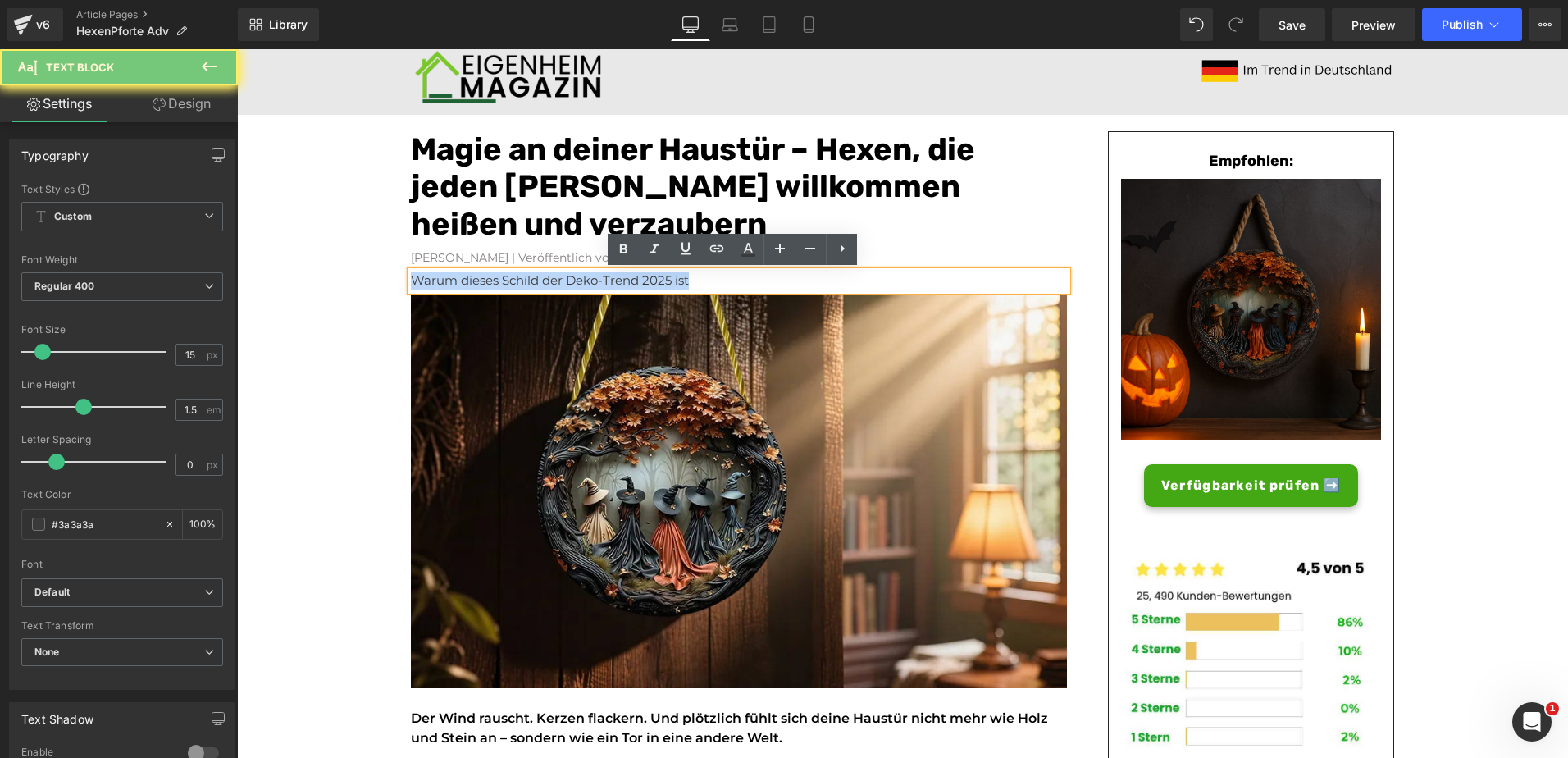
click at [659, 277] on p "Warum dieses Schild der Deko-Trend 2025 ist" at bounding box center [739, 281] width 656 height 18
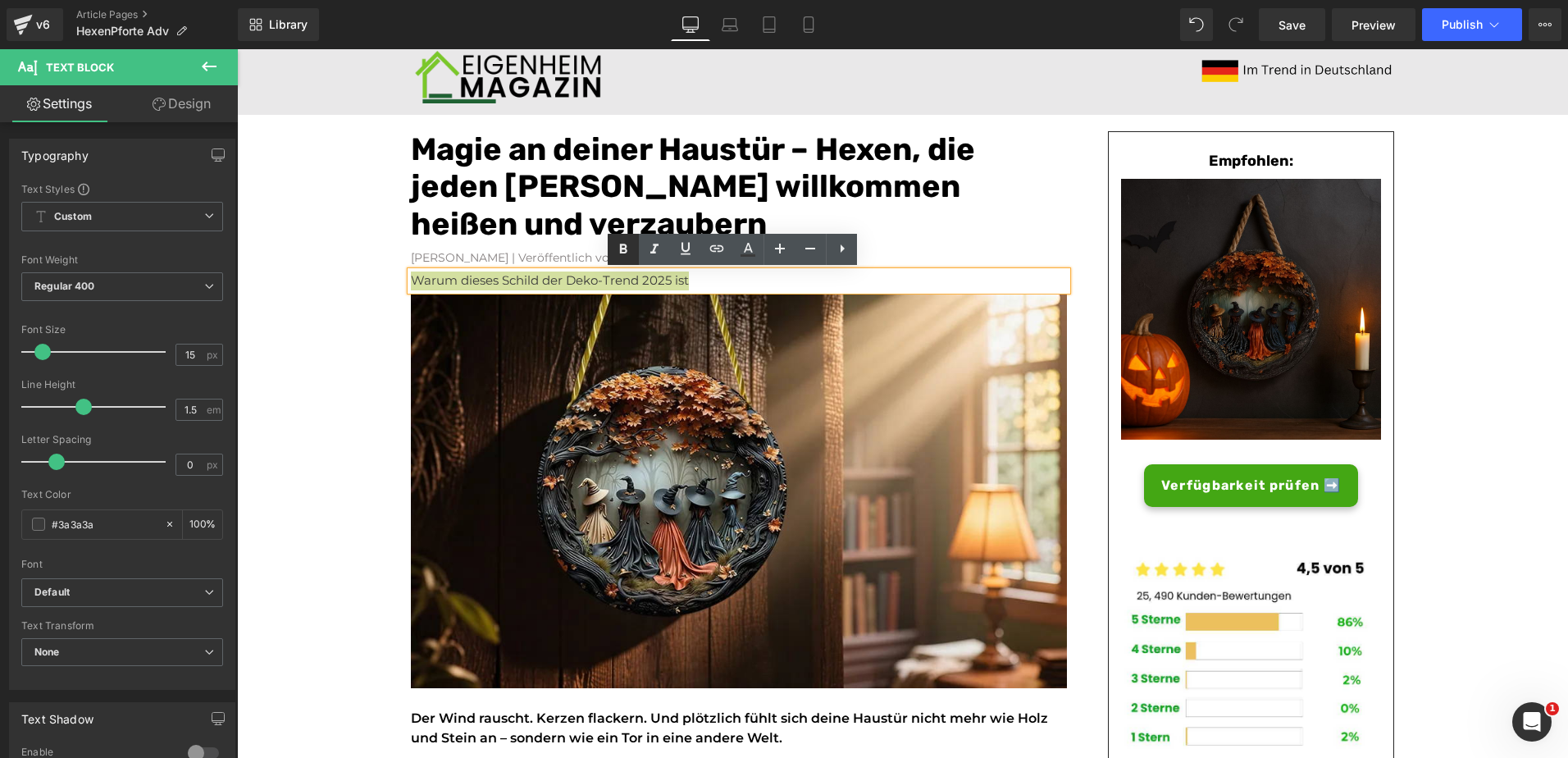
click at [620, 251] on icon at bounding box center [624, 249] width 7 height 10
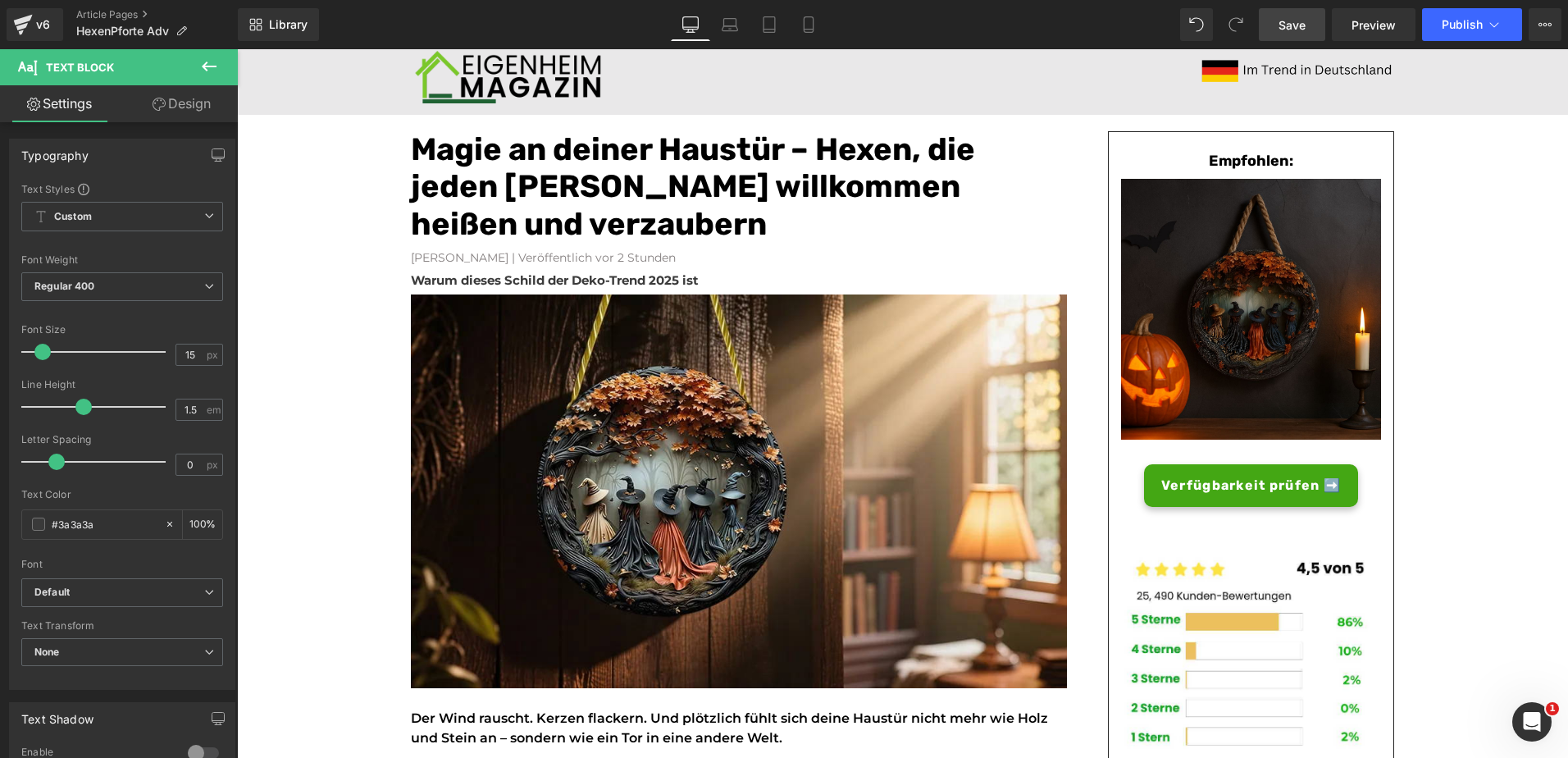
click at [1306, 21] on span "Save" at bounding box center [1291, 25] width 27 height 18
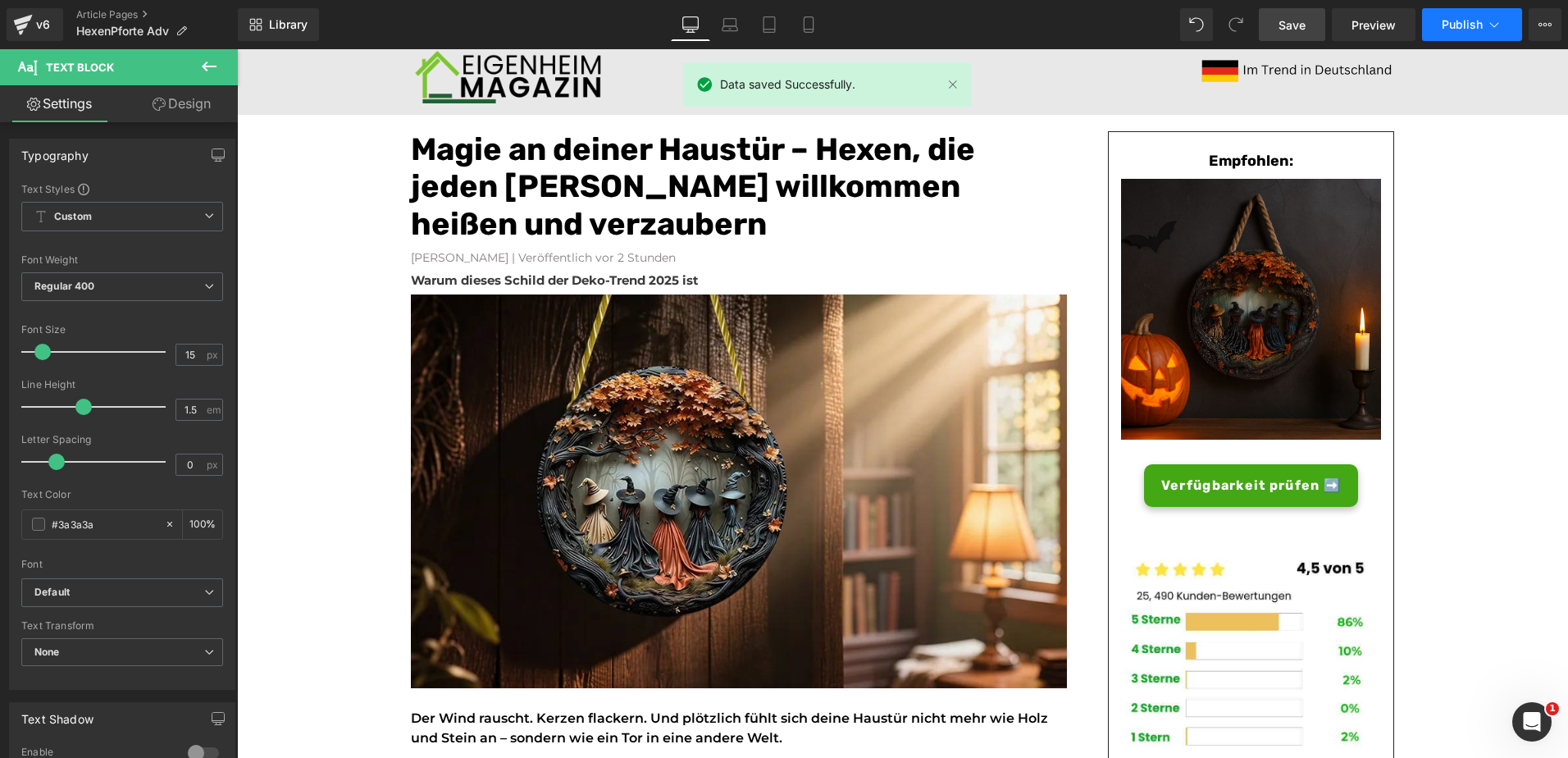
click at [1472, 18] on span "Publish" at bounding box center [1462, 25] width 41 height 13
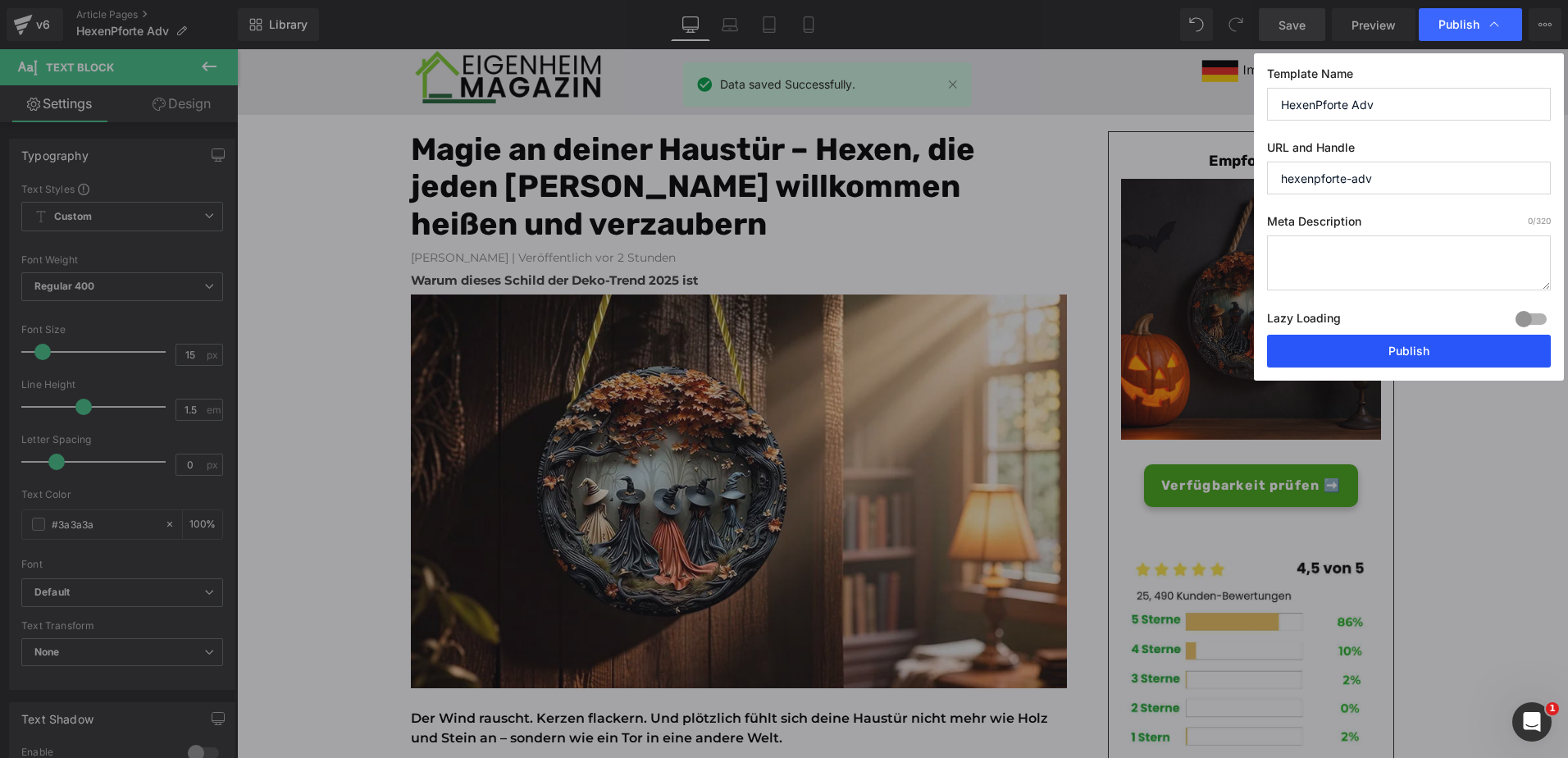
click at [1341, 343] on button "Publish" at bounding box center [1408, 350] width 284 height 32
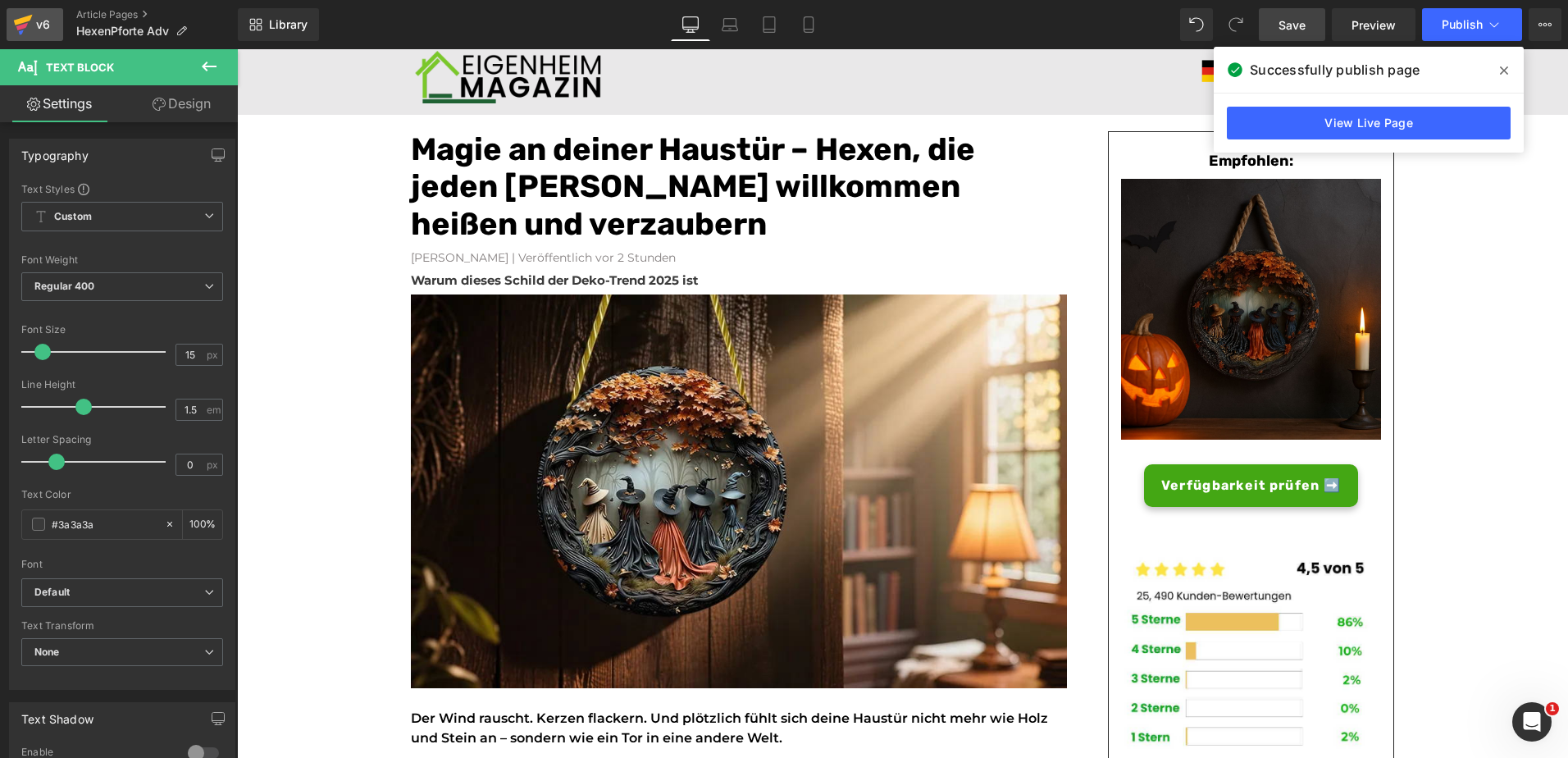
click at [38, 20] on div "v6" at bounding box center [43, 24] width 20 height 21
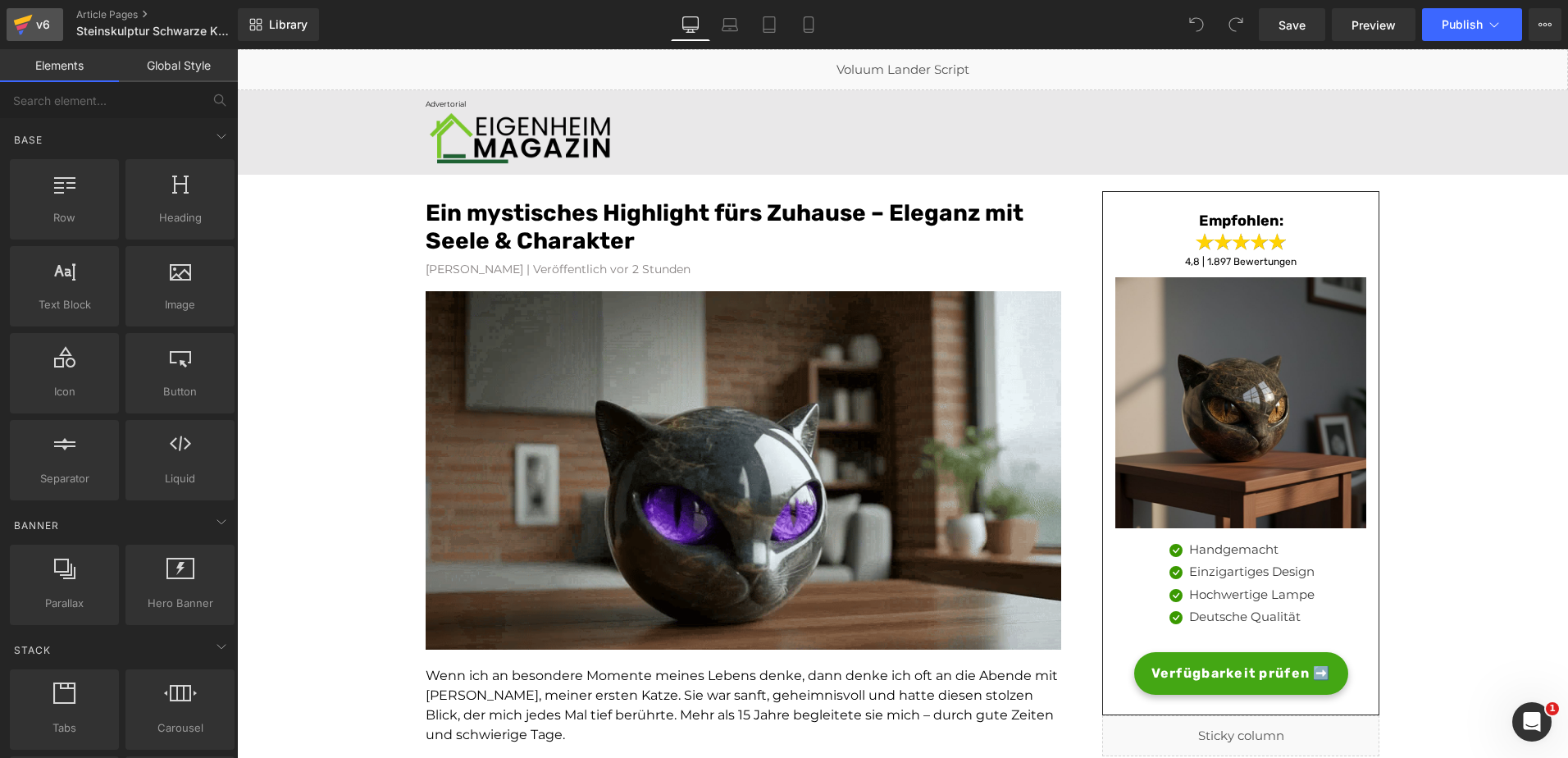
click at [47, 20] on div "v6" at bounding box center [43, 24] width 20 height 21
